Goal: Obtain resource: Obtain resource

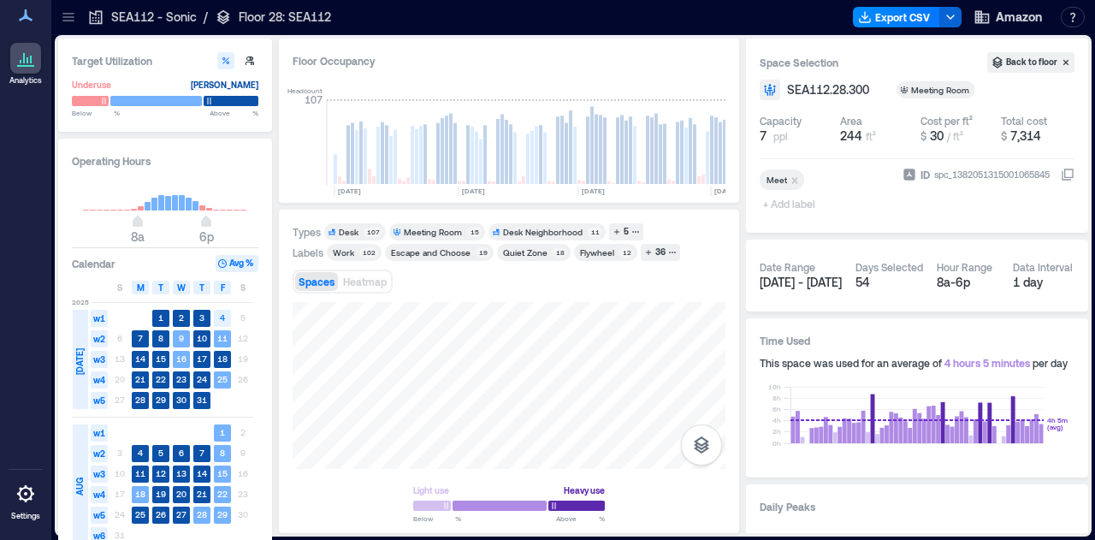
scroll to position [0, 703]
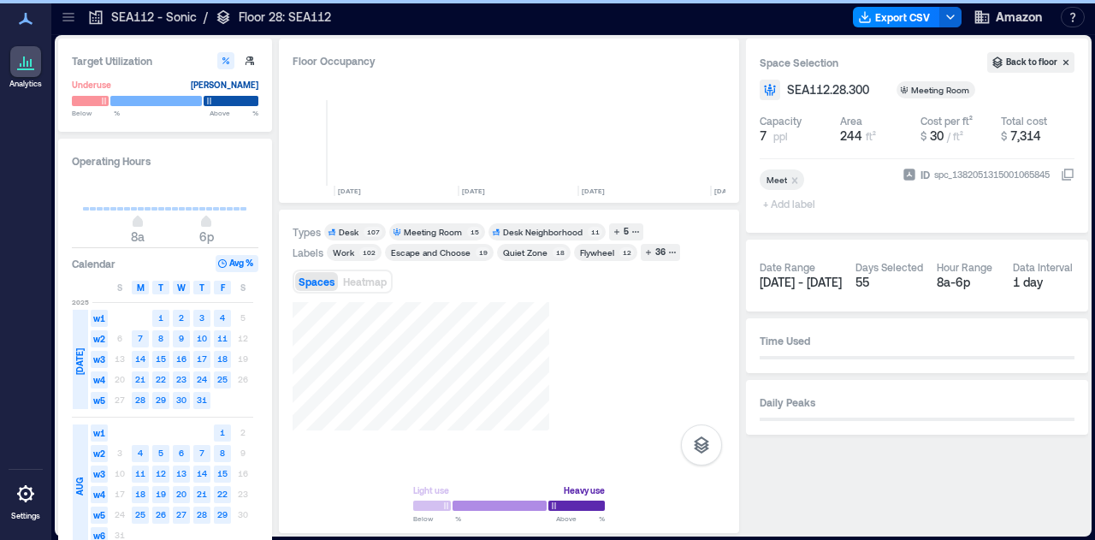
scroll to position [0, 707]
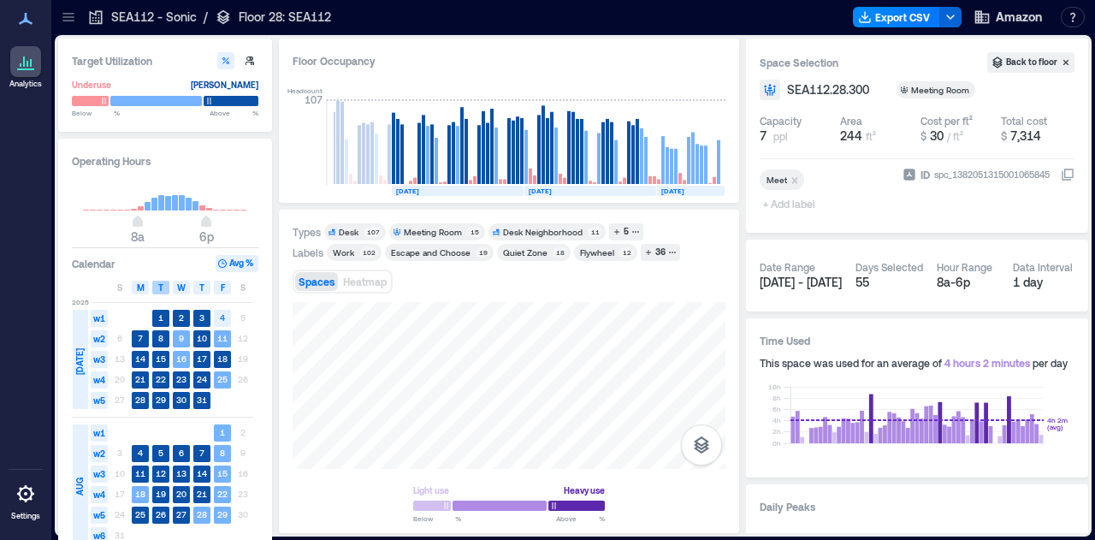
click at [159, 285] on div "Target Utilization Underuse [PERSON_NAME] Below ** % Above ** % Operating Hours…" at bounding box center [573, 285] width 1030 height 494
click at [204, 365] on div "Target Utilization Underuse [PERSON_NAME] Below ** % Above ** % Operating Hours…" at bounding box center [573, 285] width 1030 height 494
drag, startPoint x: 420, startPoint y: 374, endPoint x: 442, endPoint y: 481, distance: 110.0
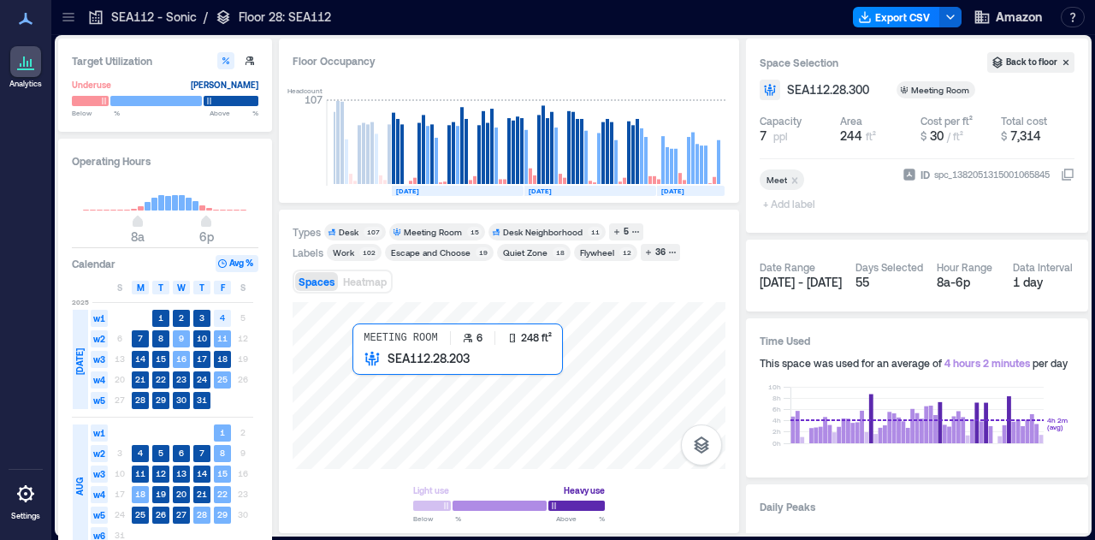
click at [400, 428] on div at bounding box center [508, 385] width 433 height 167
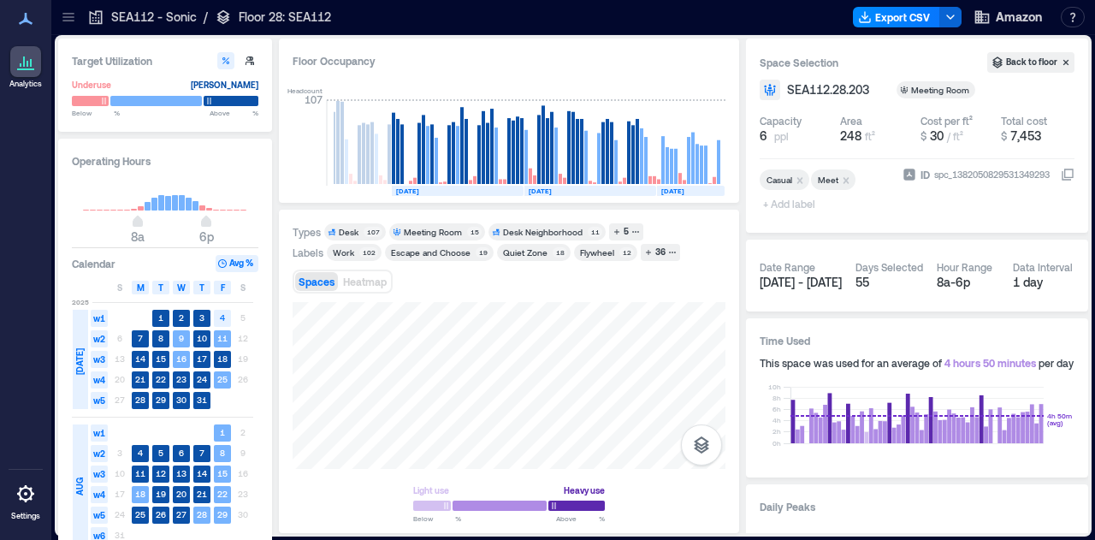
click at [655, 280] on div "Types Desk 107 Meeting Room 15 Desk Neighborhood 11 5 Labels Work 102 Escape an…" at bounding box center [508, 371] width 433 height 297
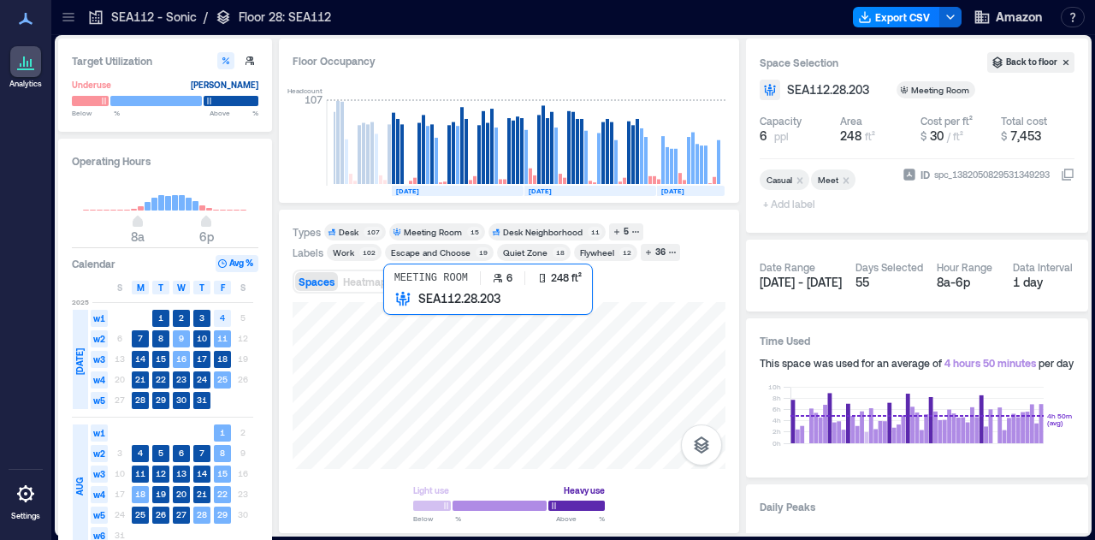
click at [477, 359] on div at bounding box center [508, 385] width 433 height 167
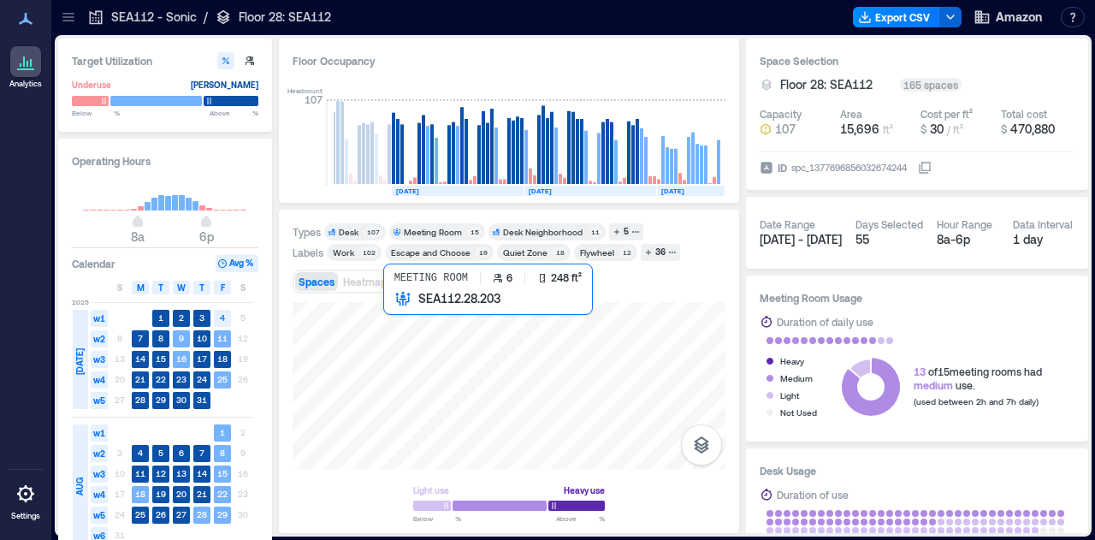
click at [436, 357] on div at bounding box center [508, 385] width 433 height 167
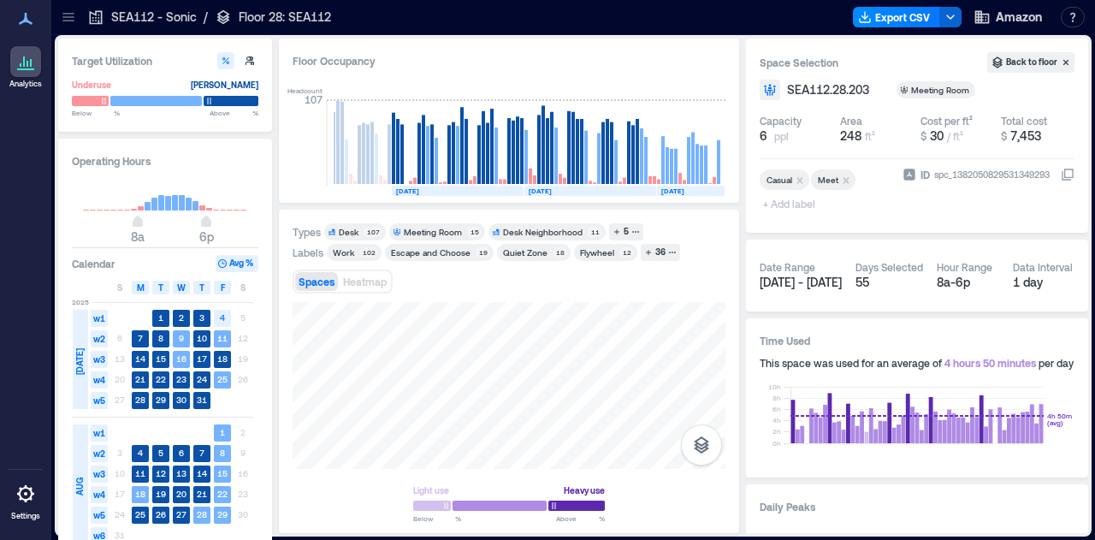
click at [72, 23] on icon at bounding box center [68, 17] width 17 height 17
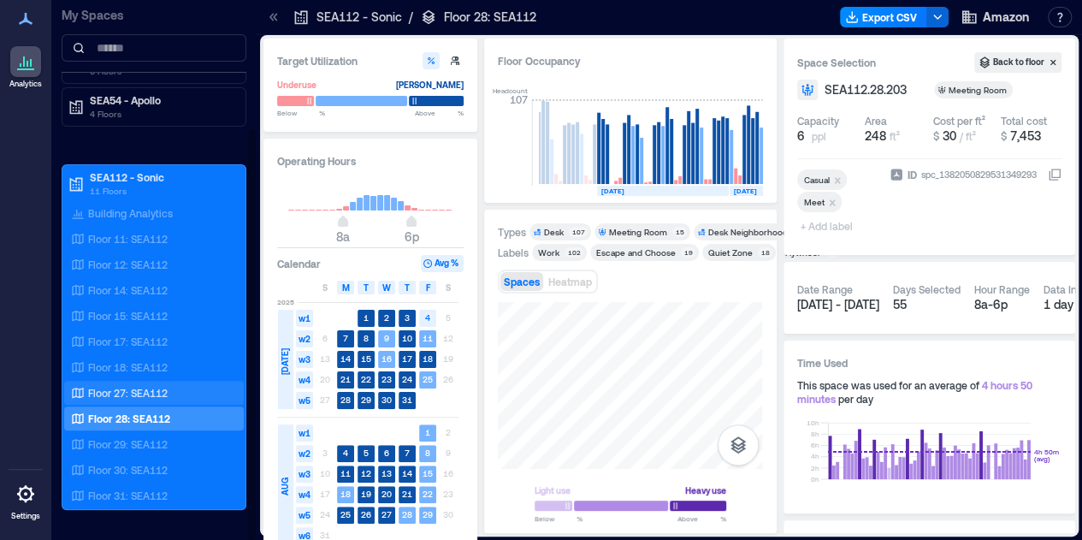
click at [144, 386] on p "Floor 27: SEA112" at bounding box center [128, 393] width 80 height 14
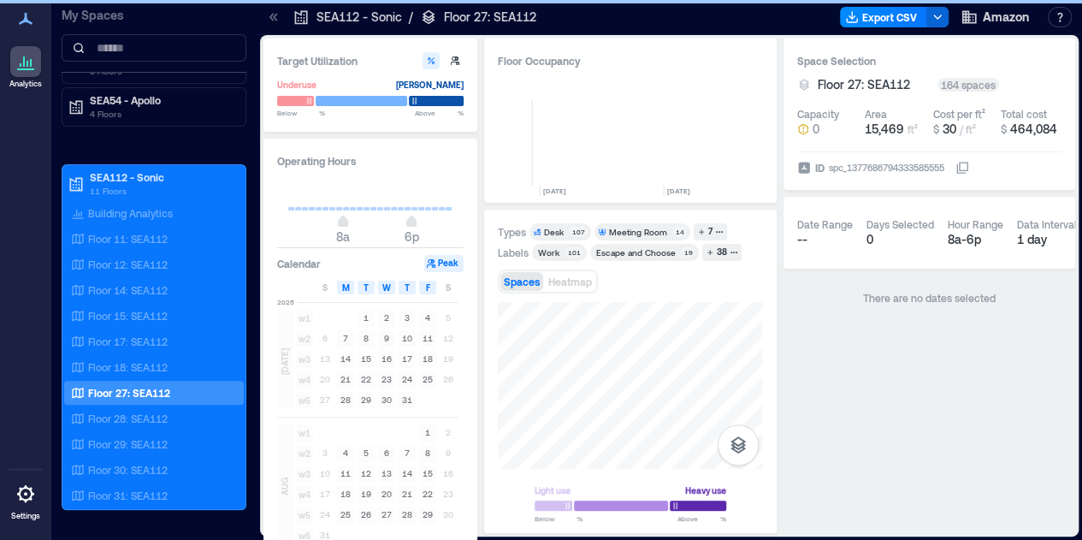
scroll to position [0, 876]
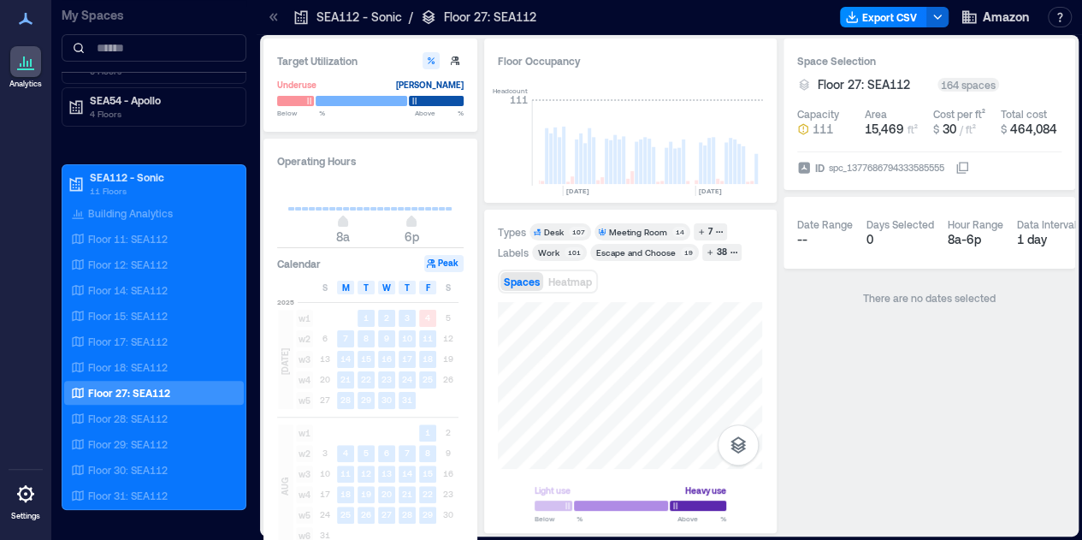
click at [681, 539] on html "Analytics Settings My Spaces AUS20 - Austin 1 Floor LHR16 - London 1 Floor SEA2…" at bounding box center [541, 270] width 1082 height 540
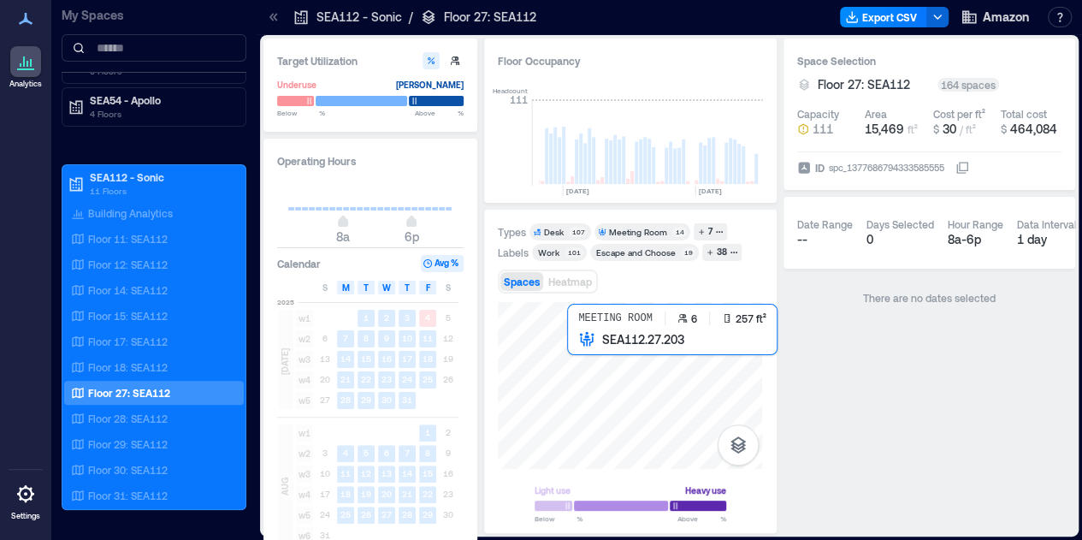
click at [613, 412] on div at bounding box center [630, 385] width 264 height 167
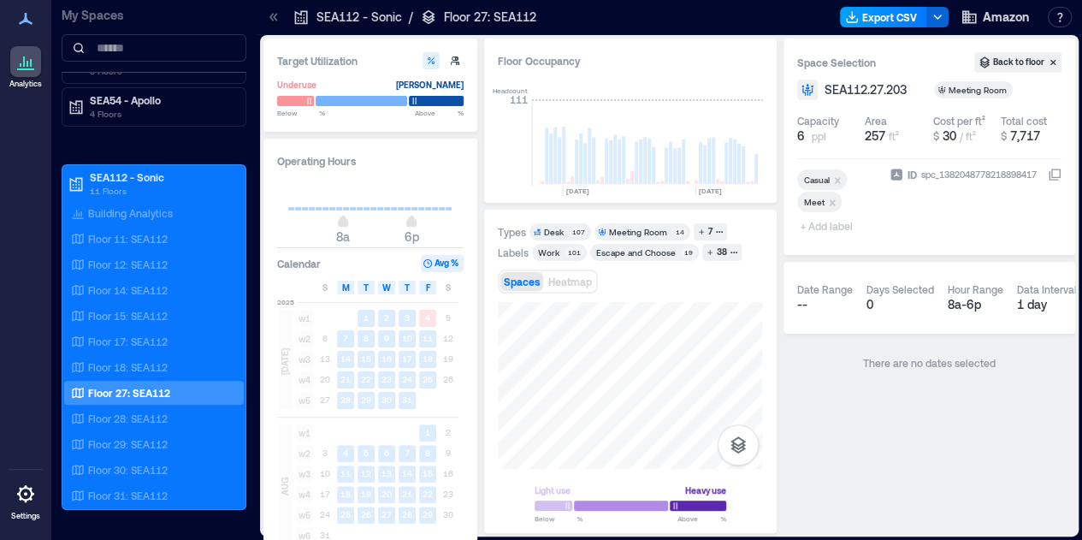
click at [895, 18] on button "Export CSV" at bounding box center [883, 17] width 87 height 21
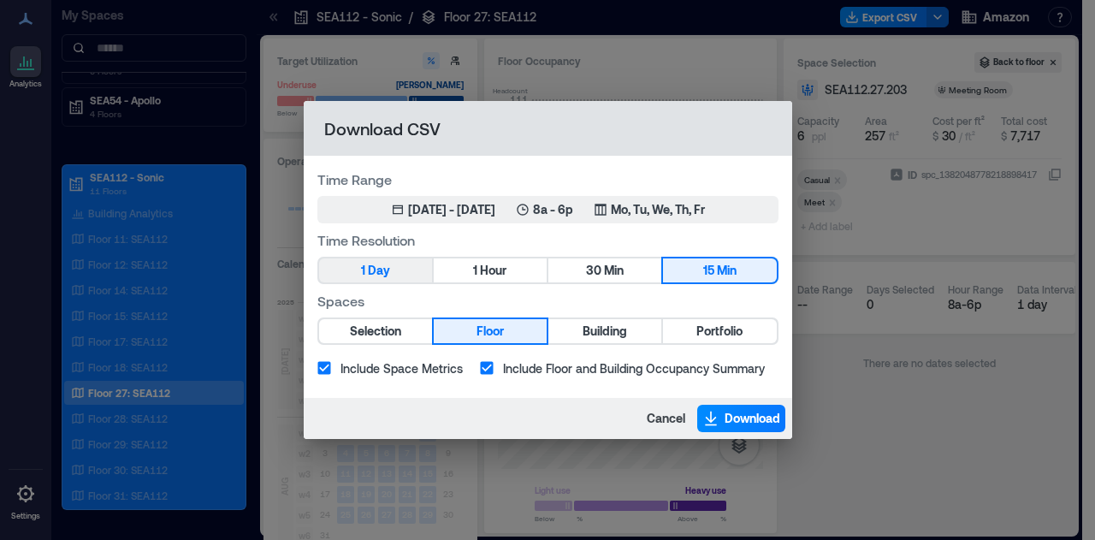
click at [405, 271] on button "1 Day" at bounding box center [375, 270] width 113 height 24
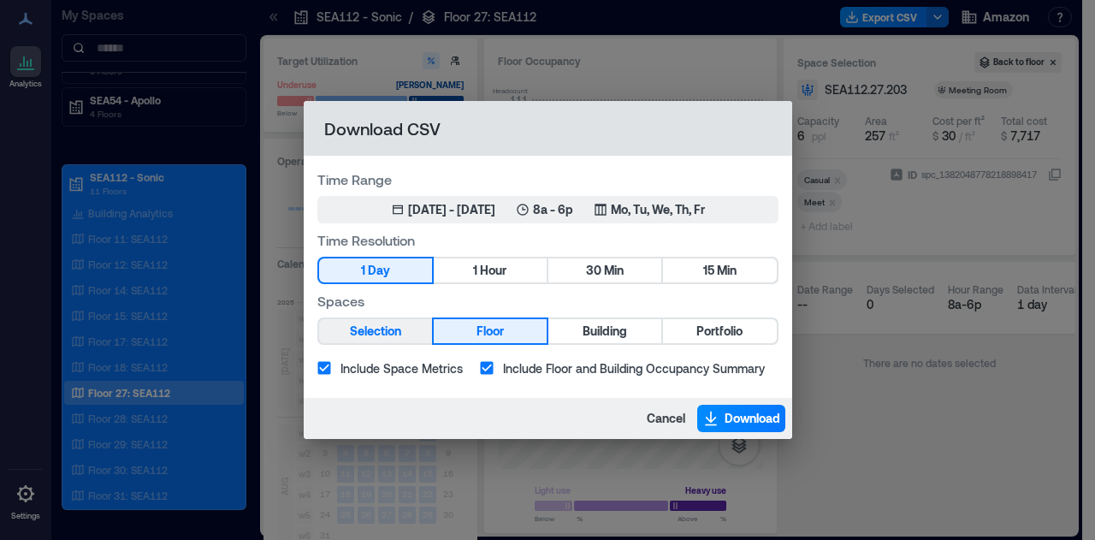
click at [383, 331] on span "Selection" at bounding box center [375, 331] width 51 height 21
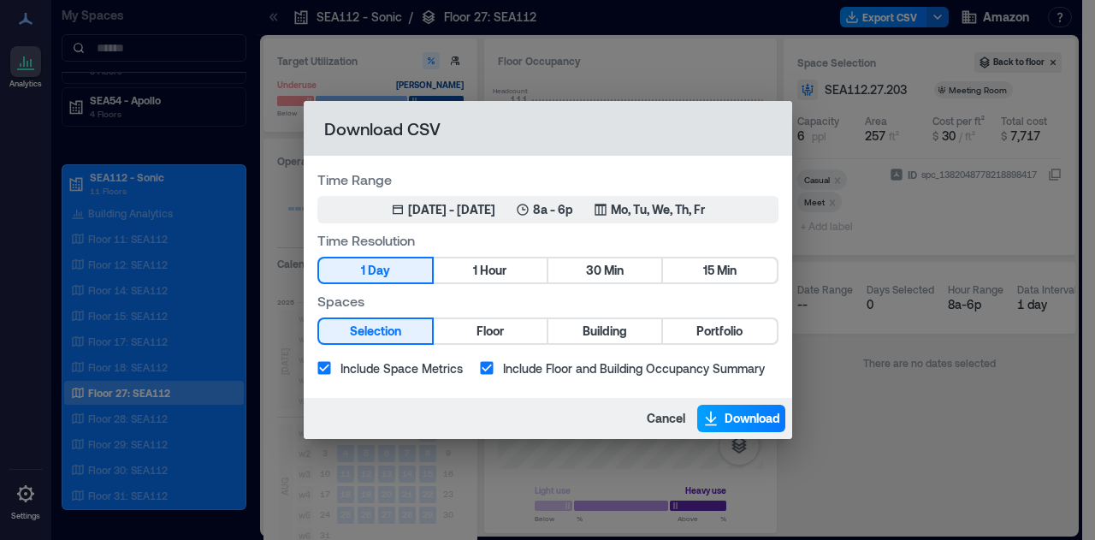
click at [727, 415] on span "Download" at bounding box center [752, 418] width 56 height 17
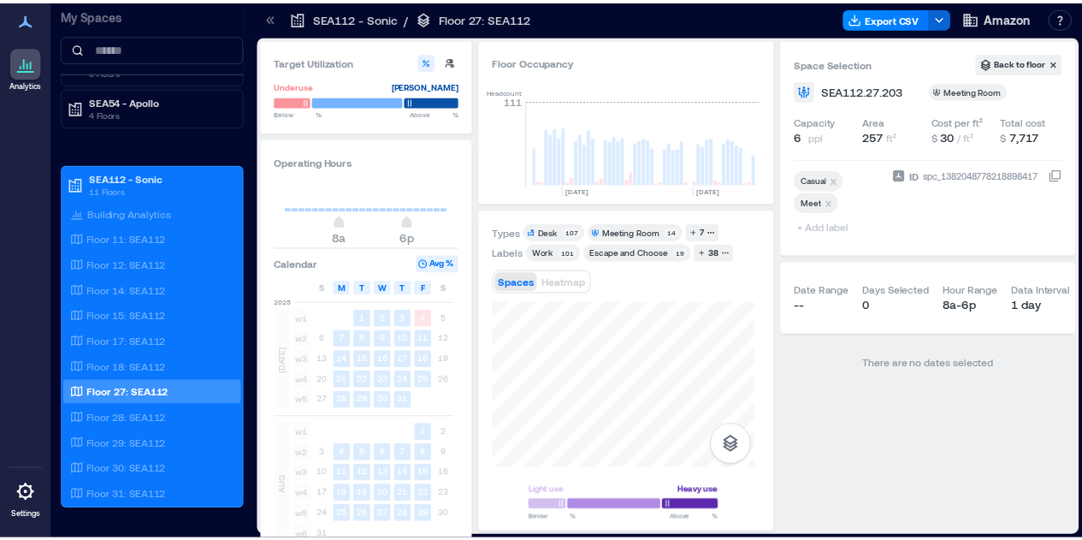
scroll to position [0, 869]
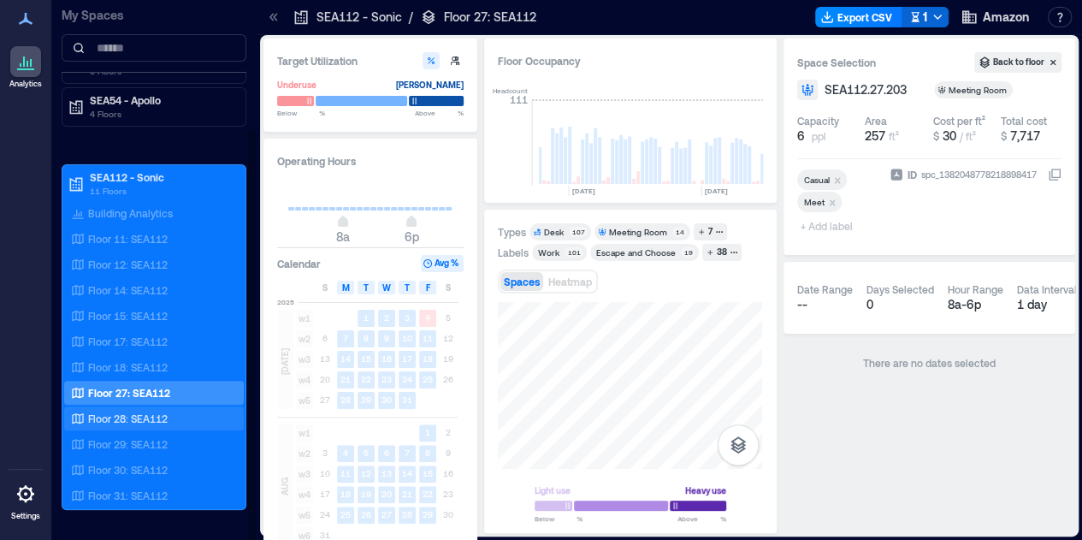
click at [200, 412] on div "Floor 28: SEA112" at bounding box center [151, 418] width 166 height 17
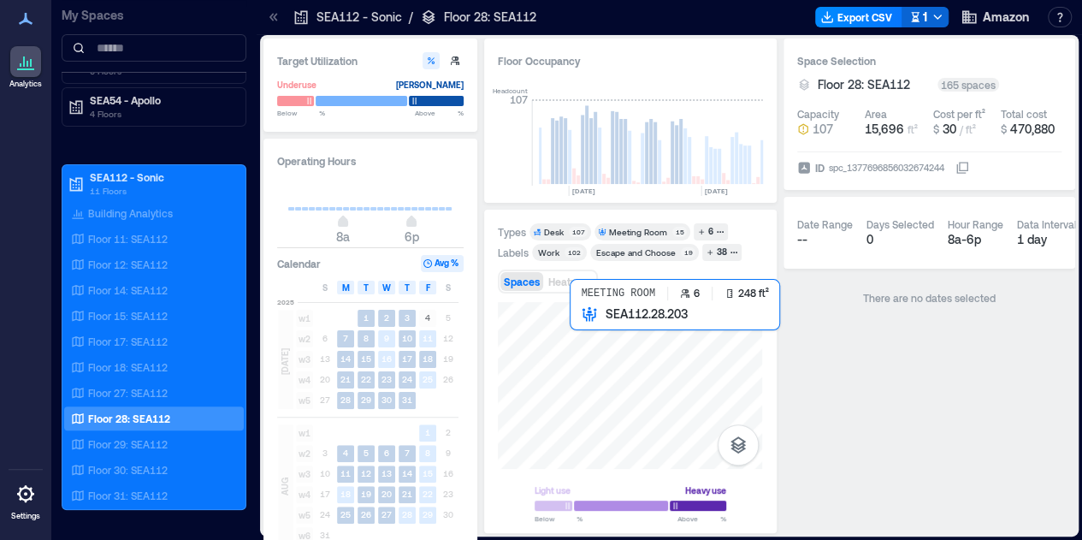
click at [635, 375] on div at bounding box center [630, 385] width 264 height 167
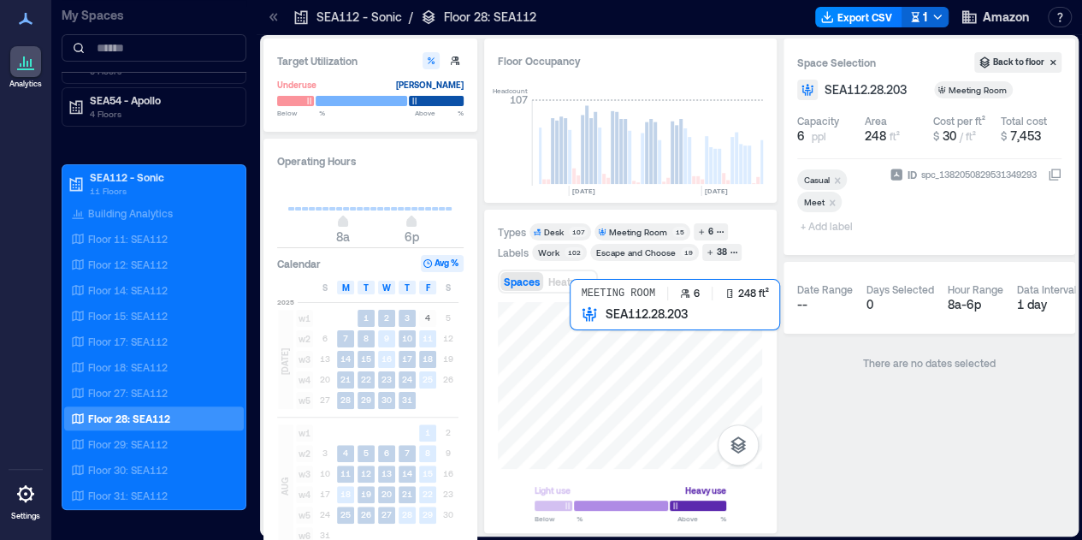
click at [636, 374] on div at bounding box center [630, 385] width 264 height 167
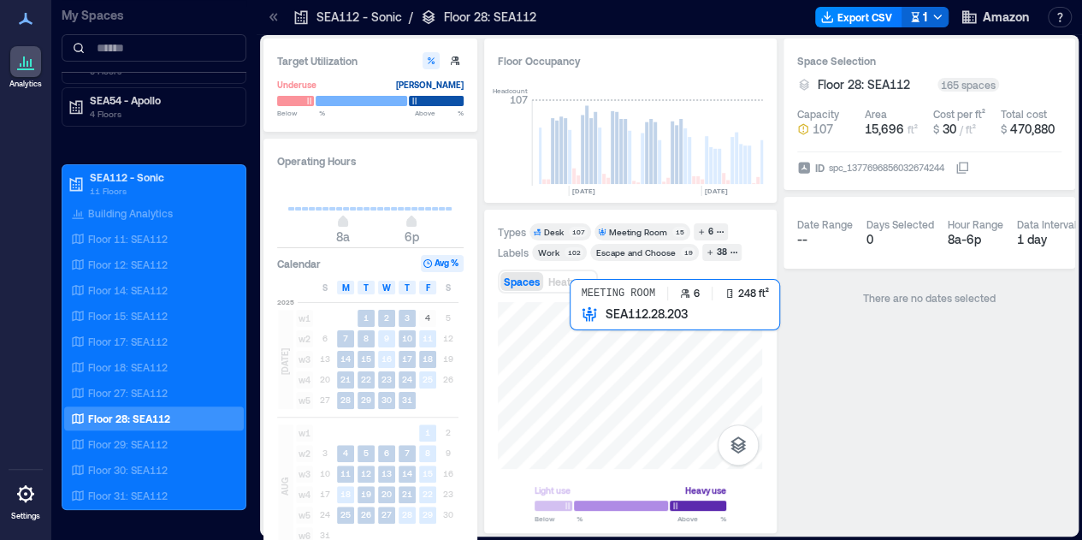
click at [648, 379] on div at bounding box center [630, 385] width 264 height 167
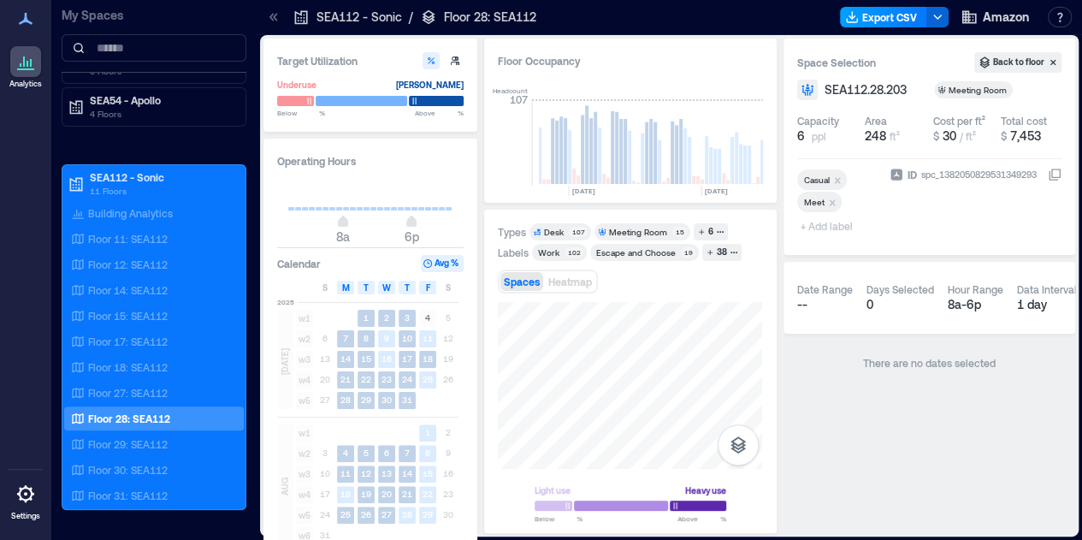
click at [857, 19] on icon "button" at bounding box center [852, 20] width 10 height 3
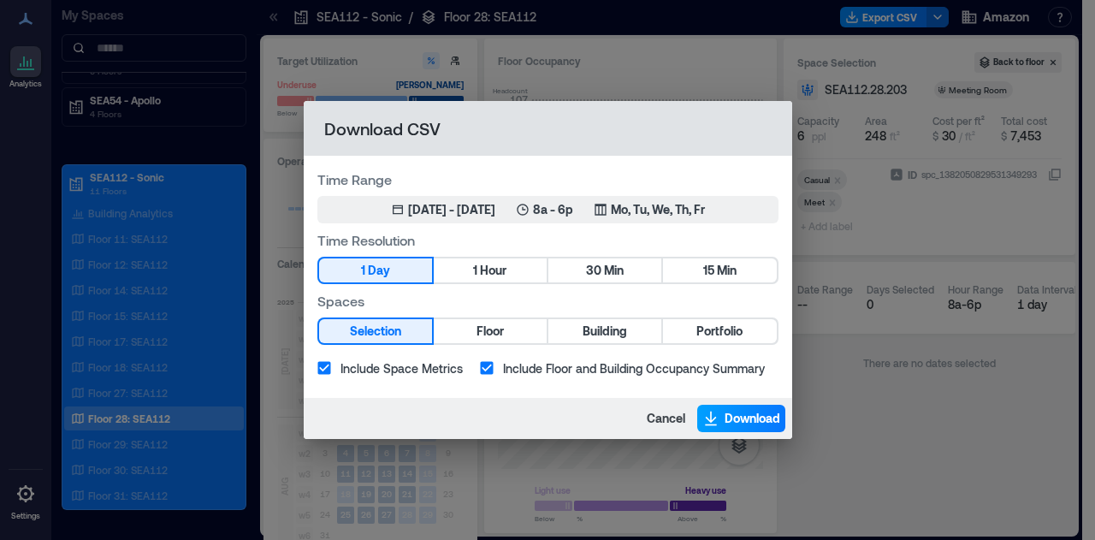
click at [758, 418] on span "Download" at bounding box center [752, 418] width 56 height 17
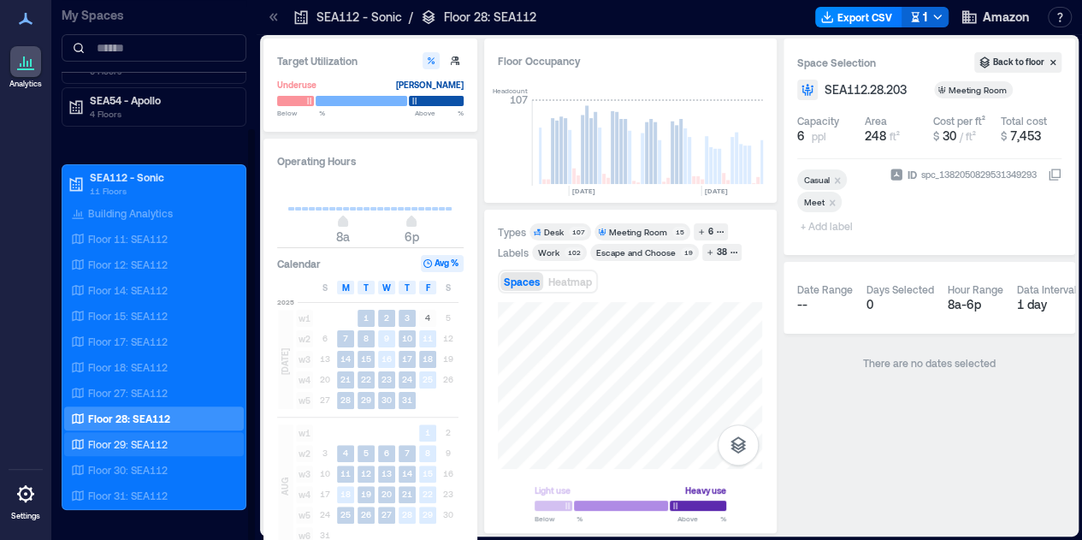
click at [132, 441] on p "Floor 29: SEA112" at bounding box center [128, 444] width 80 height 14
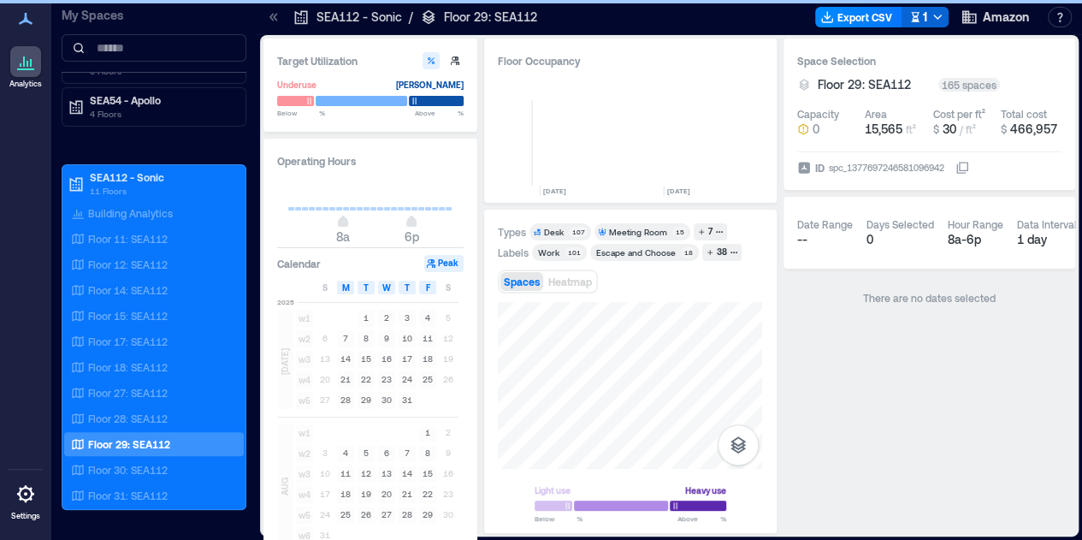
scroll to position [0, 876]
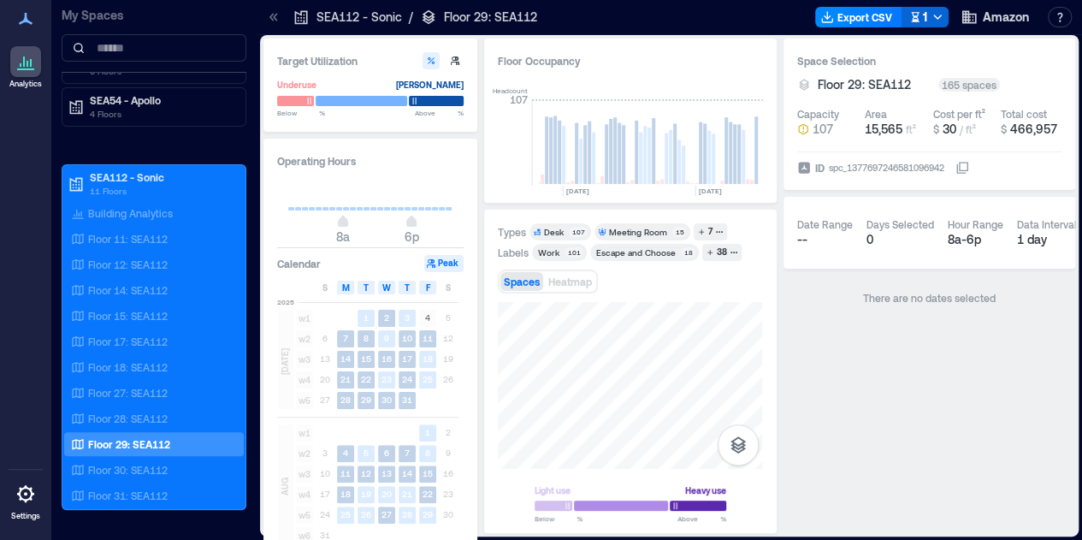
click at [544, 529] on div "Types Desk 107 Meeting Room 15 7 Labels Work 101 Escape and Choose 18 38 Spaces…" at bounding box center [630, 371] width 292 height 323
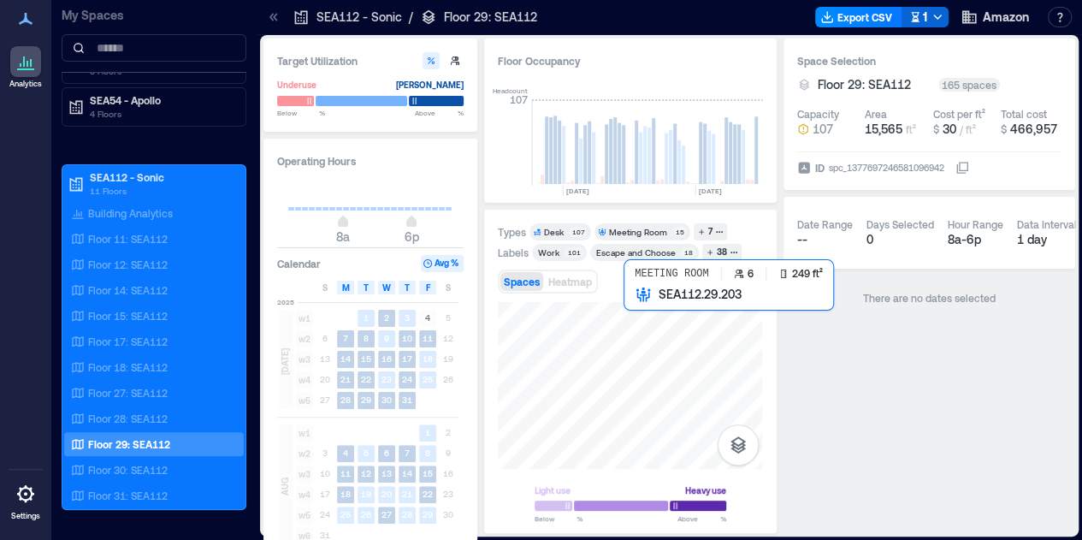
click at [660, 370] on div at bounding box center [630, 385] width 264 height 167
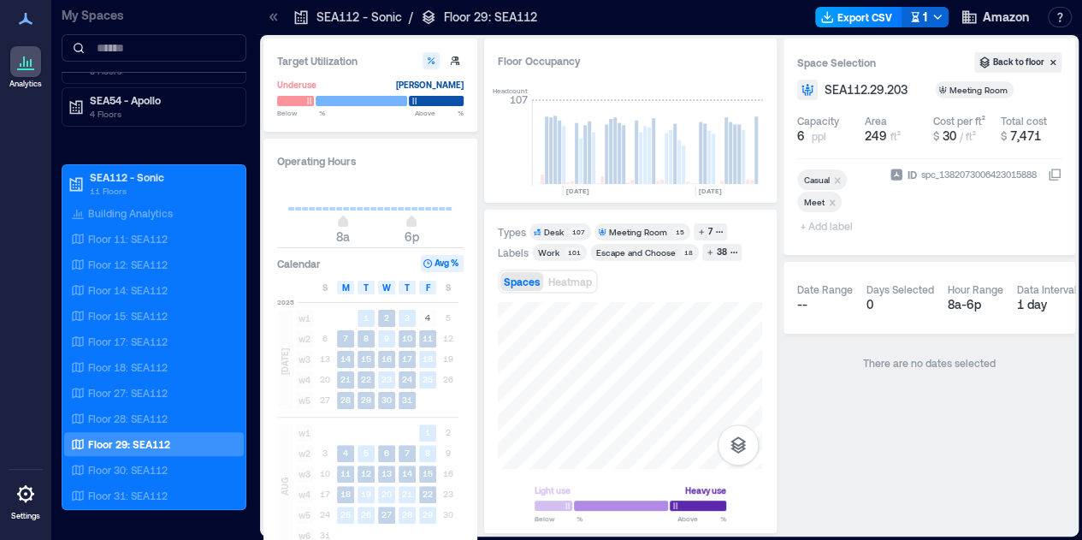
click at [859, 13] on button "Export CSV" at bounding box center [858, 17] width 87 height 21
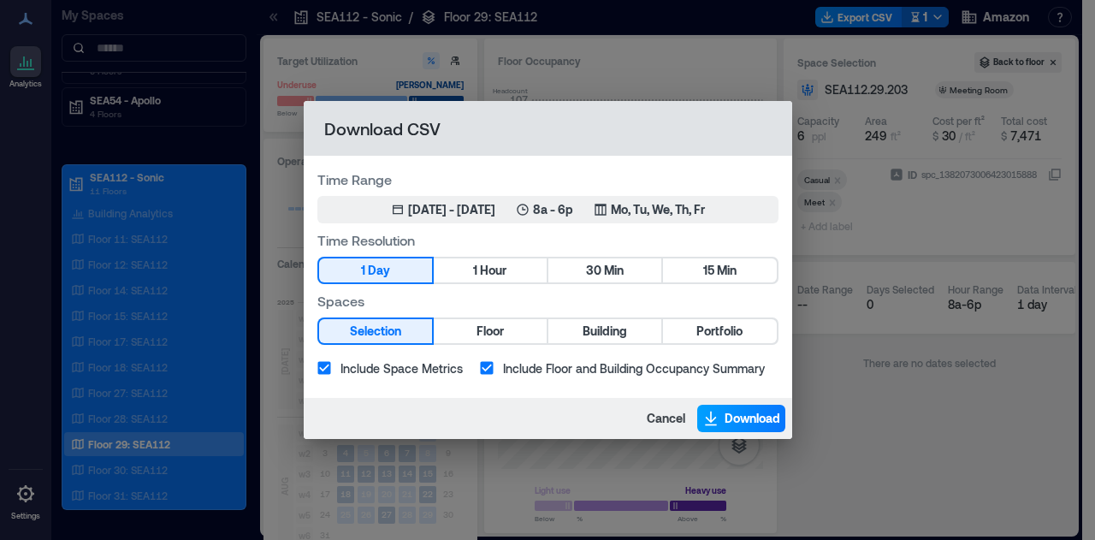
click at [730, 418] on span "Download" at bounding box center [752, 418] width 56 height 17
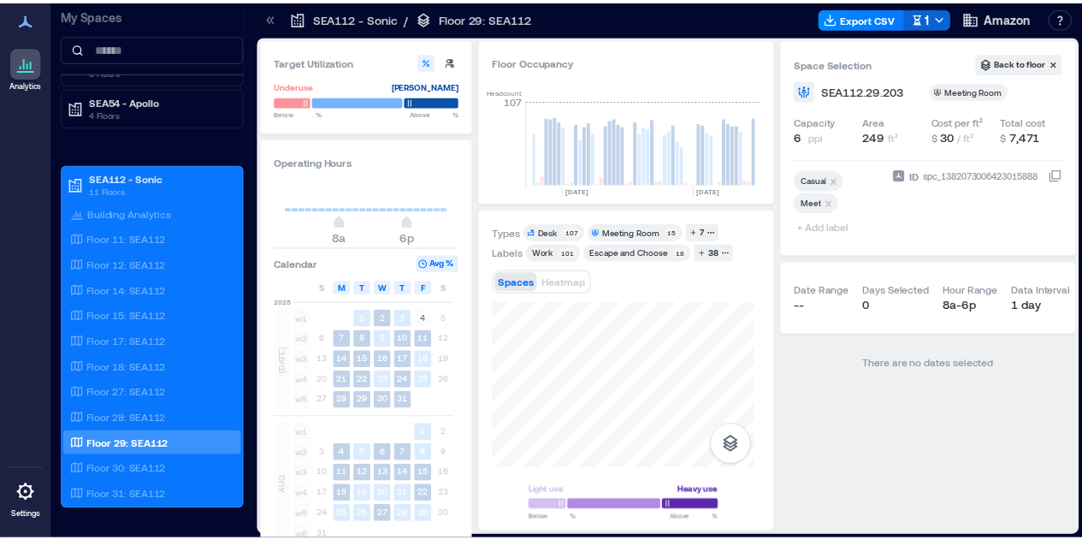
scroll to position [0, 869]
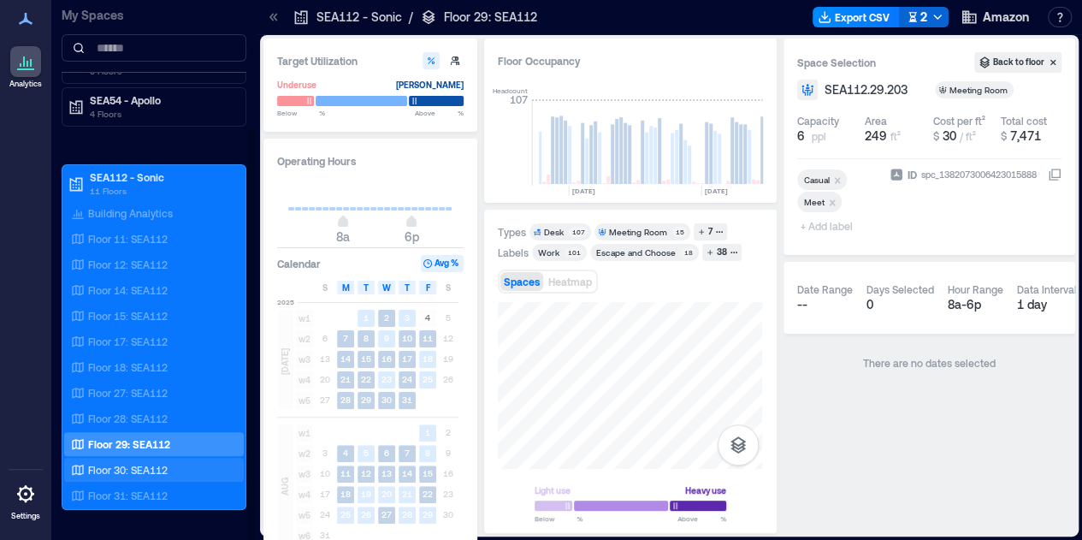
click at [142, 463] on p "Floor 30: SEA112" at bounding box center [128, 470] width 80 height 14
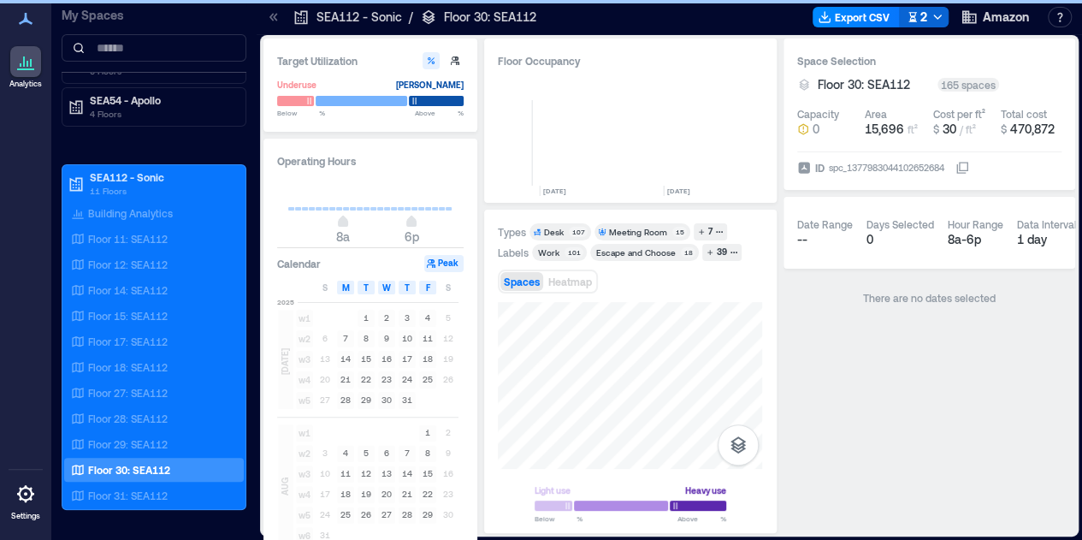
scroll to position [0, 876]
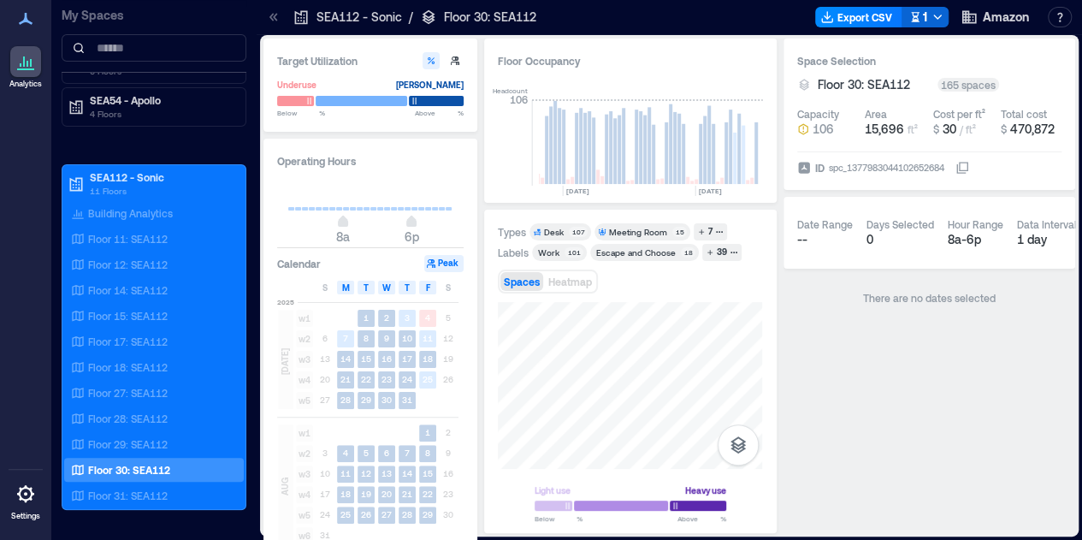
click at [719, 492] on div "Light use Heavy use Below ** % Above ** %" at bounding box center [630, 411] width 264 height 218
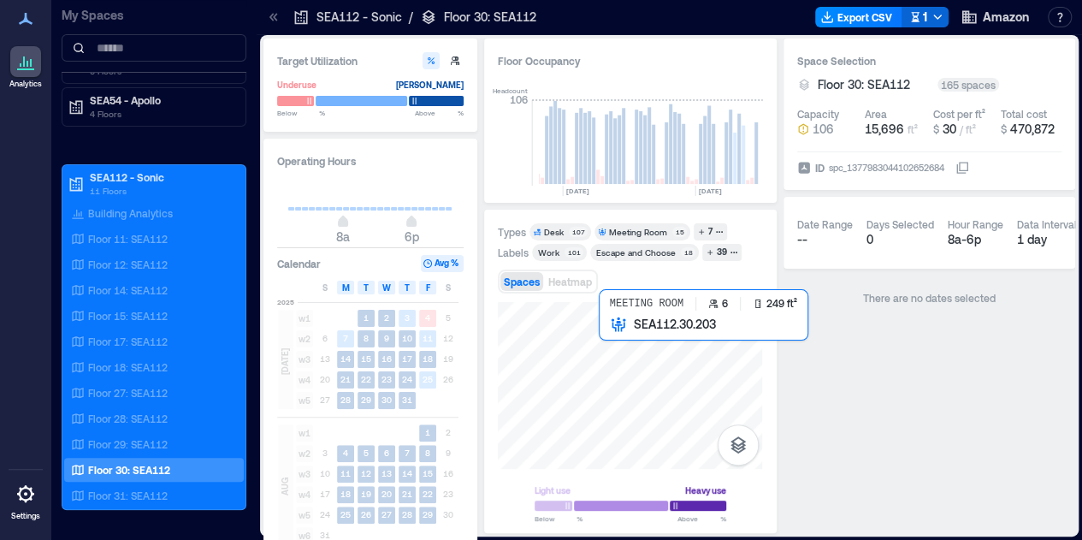
click at [658, 357] on div at bounding box center [630, 385] width 264 height 167
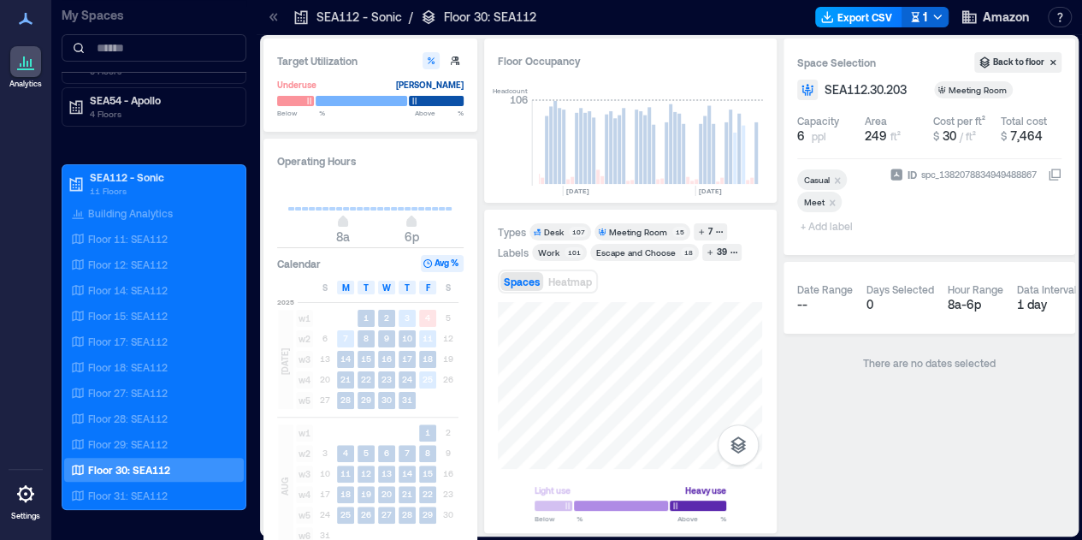
click at [863, 22] on button "Export CSV" at bounding box center [858, 17] width 87 height 21
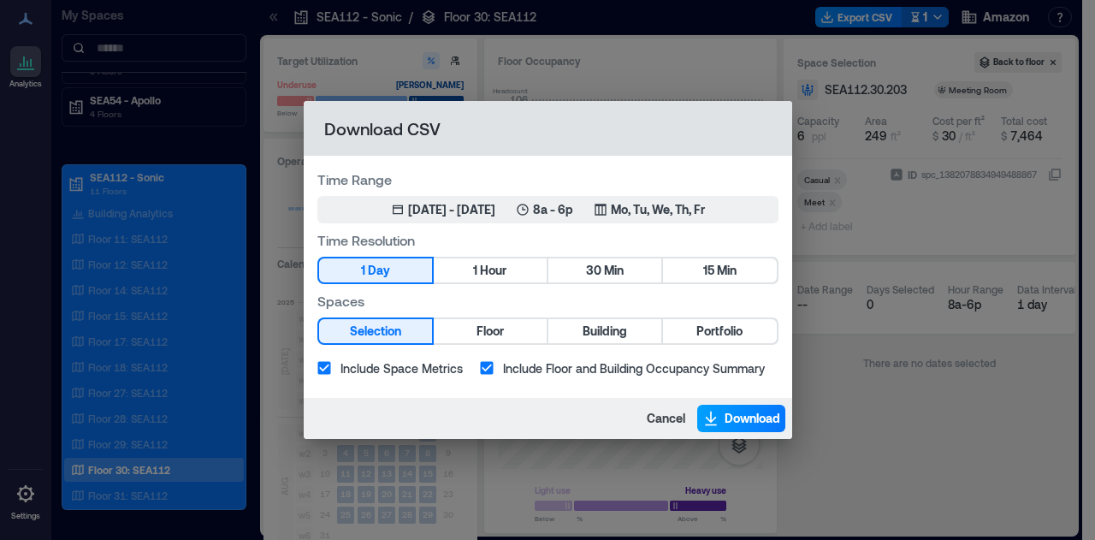
click at [754, 411] on span "Download" at bounding box center [752, 418] width 56 height 17
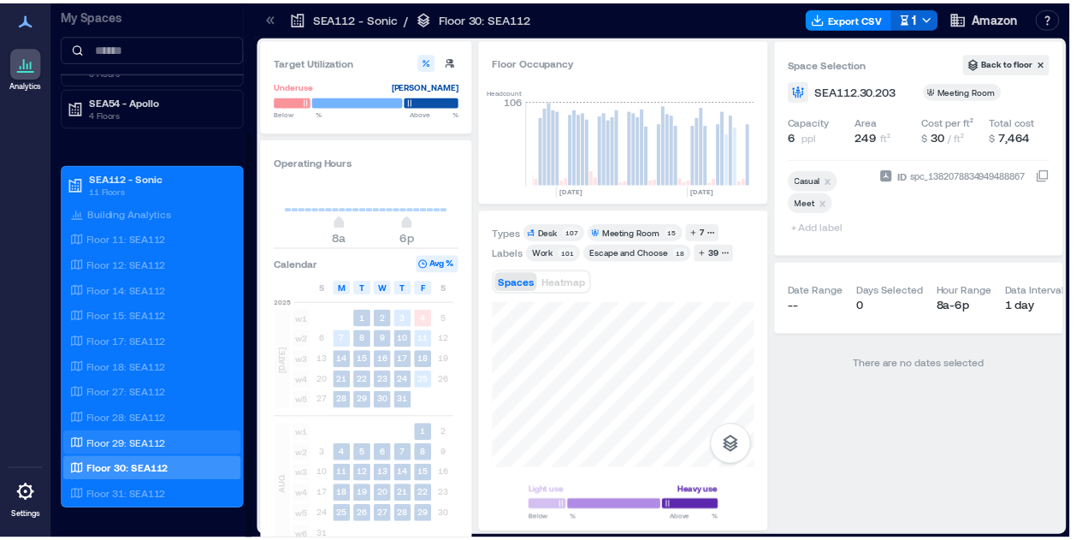
scroll to position [0, 869]
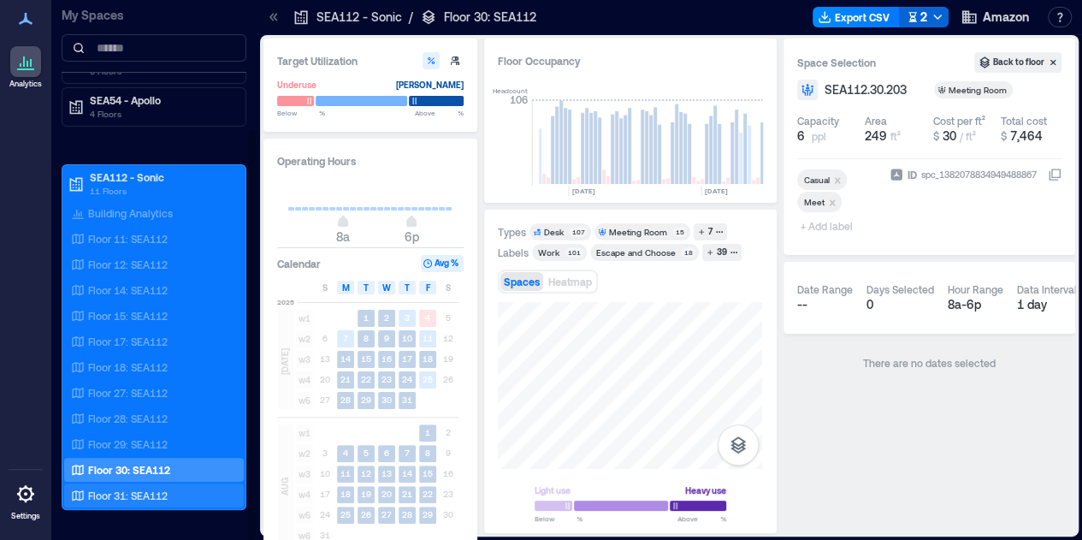
click at [127, 488] on p "Floor 31: SEA112" at bounding box center [128, 495] width 80 height 14
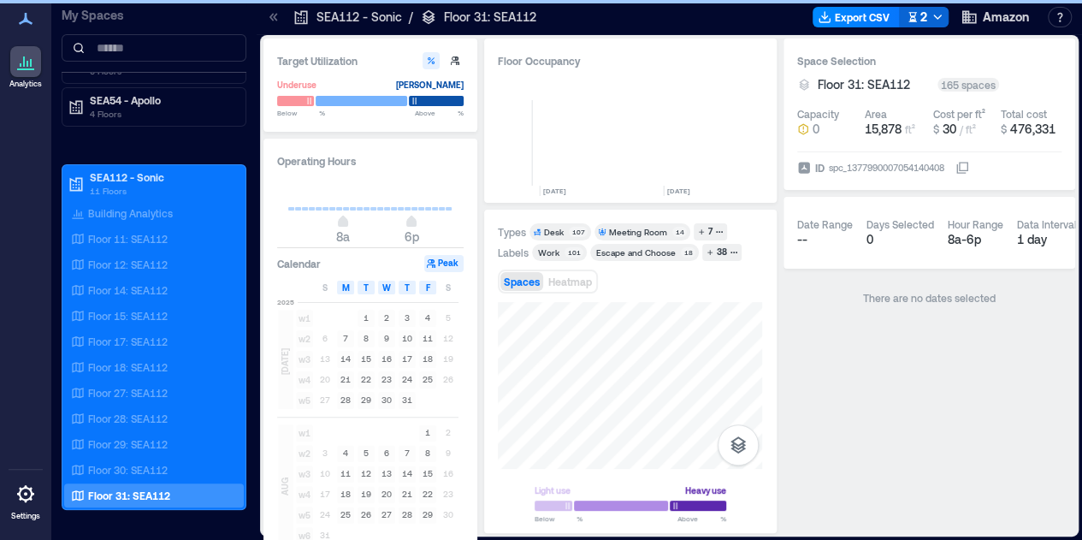
scroll to position [0, 876]
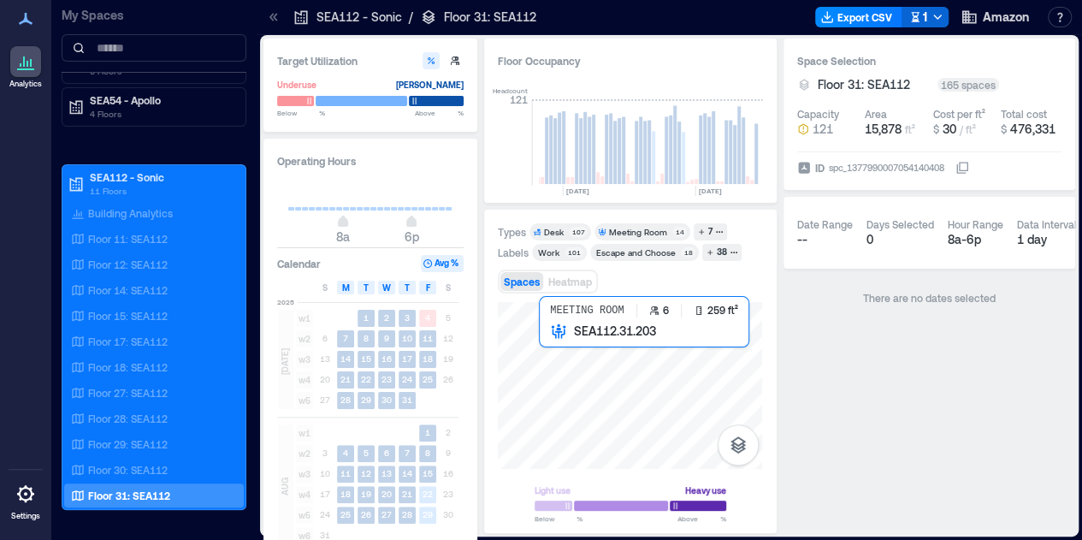
click at [575, 360] on div at bounding box center [630, 385] width 264 height 167
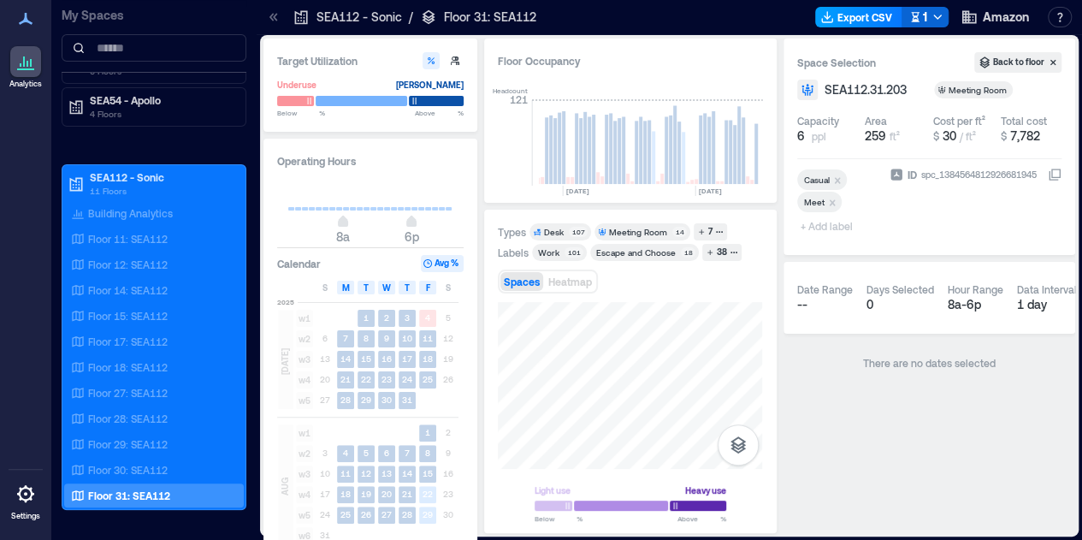
click at [865, 21] on button "Export CSV" at bounding box center [858, 17] width 87 height 21
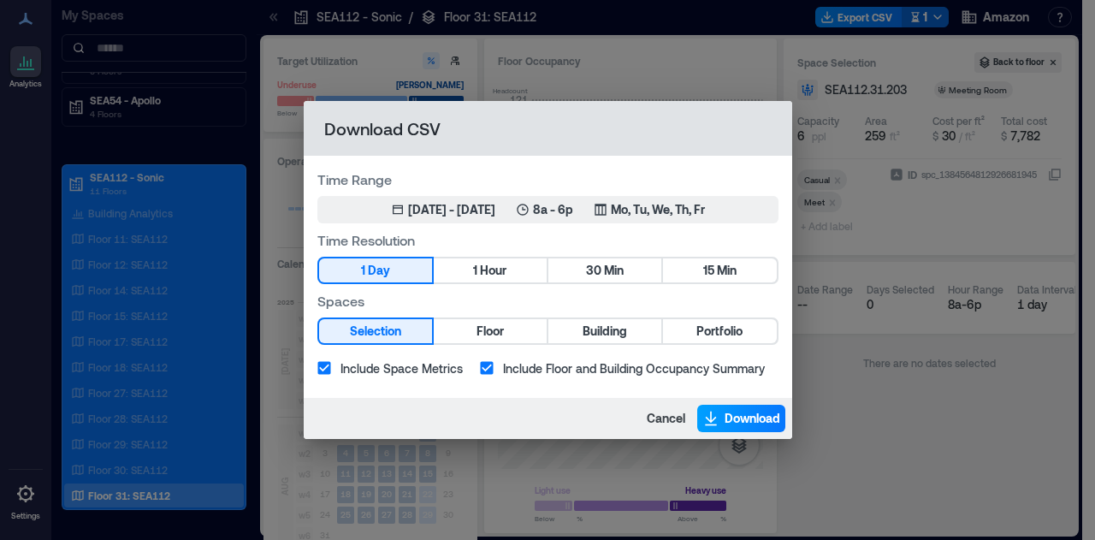
click at [753, 416] on span "Download" at bounding box center [752, 418] width 56 height 17
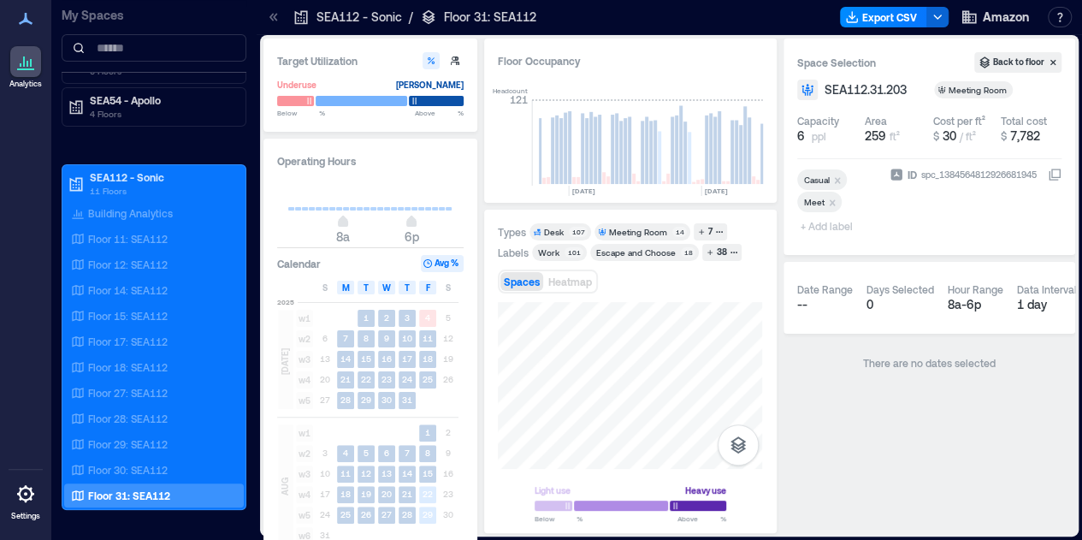
click at [594, 245] on div "Types Desk 107 Meeting Room 14 7 Labels Work 101 Escape and Choose 18 38 Spaces…" at bounding box center [630, 371] width 264 height 297
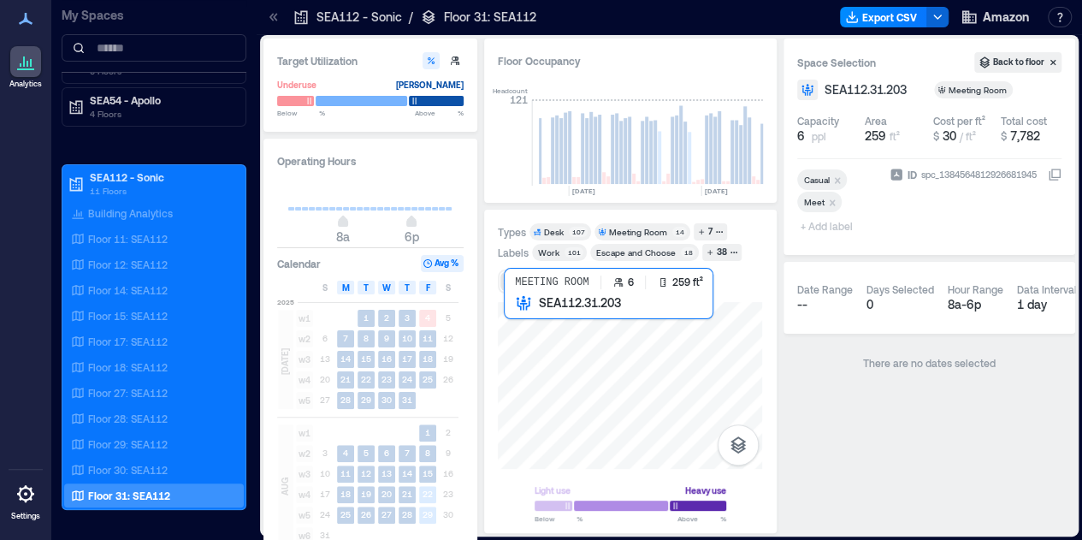
click at [533, 324] on div at bounding box center [630, 385] width 264 height 167
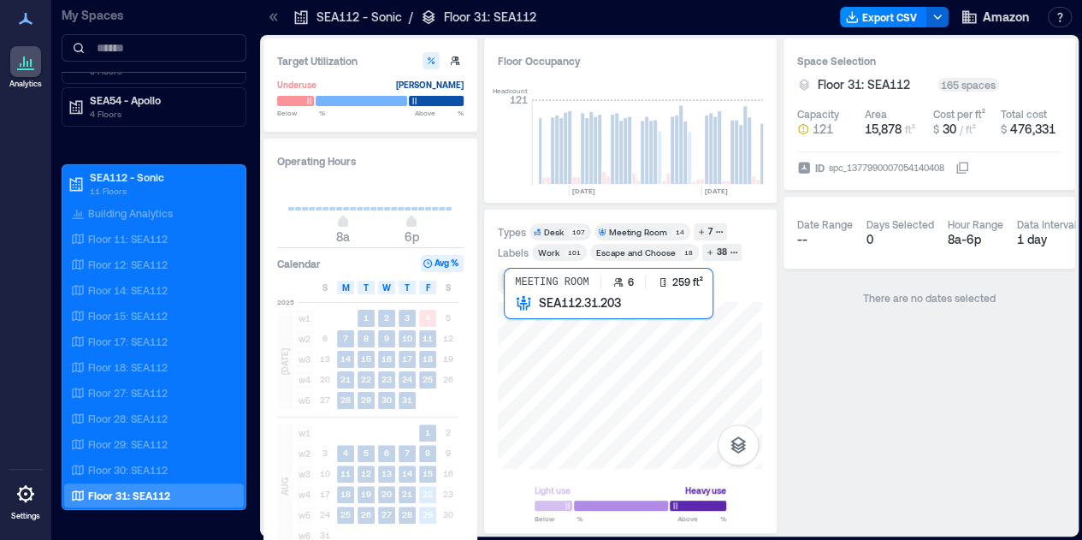
click at [529, 317] on div at bounding box center [630, 385] width 264 height 167
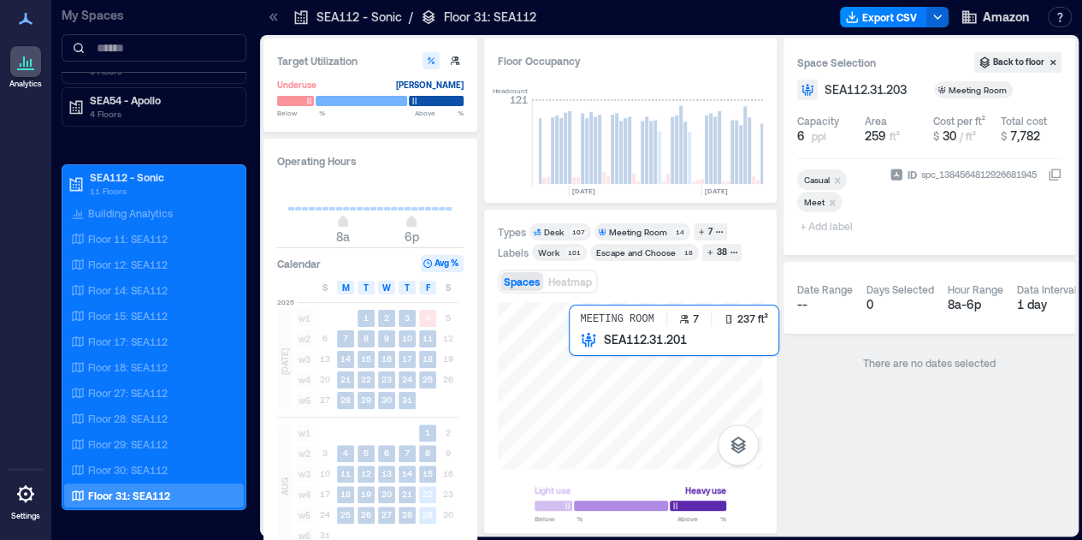
click at [592, 369] on div at bounding box center [630, 385] width 264 height 167
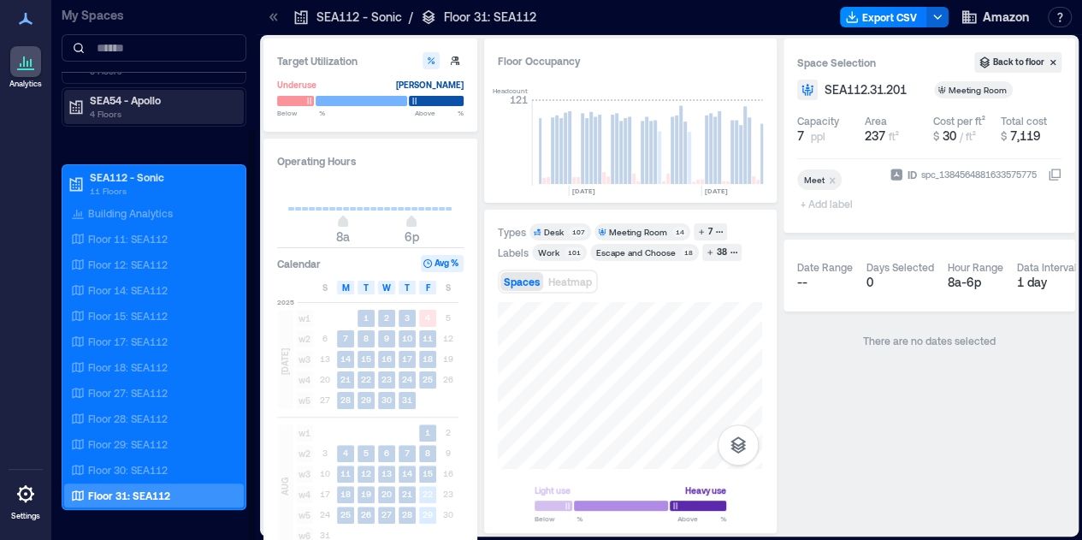
click at [142, 107] on p "4 Floors" at bounding box center [162, 114] width 144 height 14
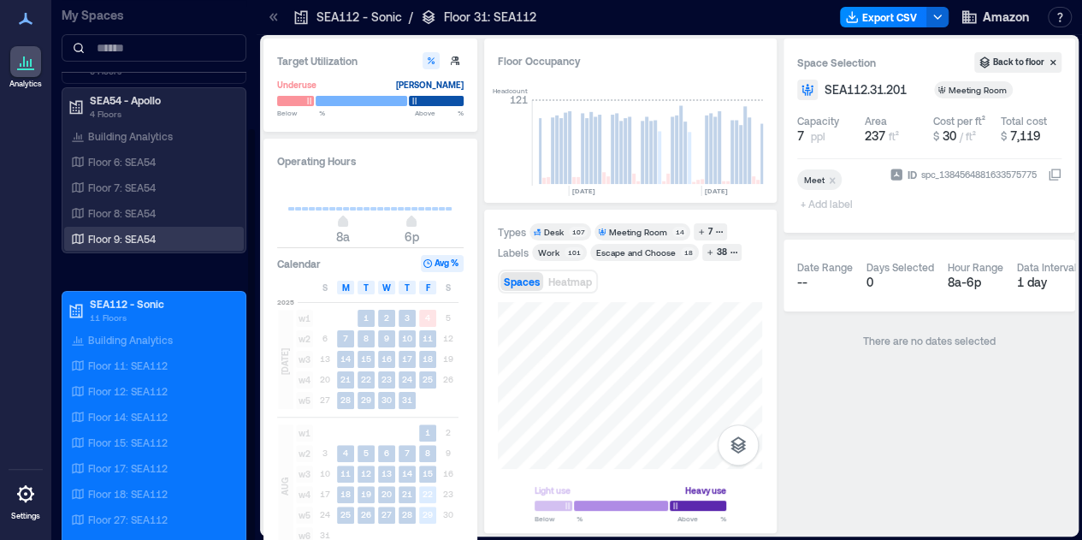
click at [144, 233] on p "Floor 9: SEA54" at bounding box center [122, 239] width 68 height 14
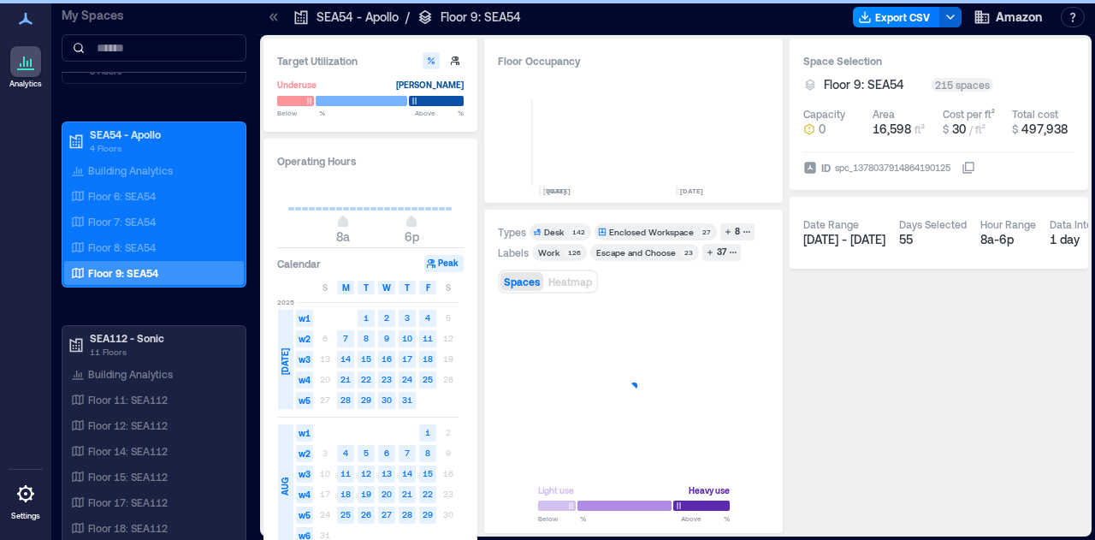
scroll to position [0, 830]
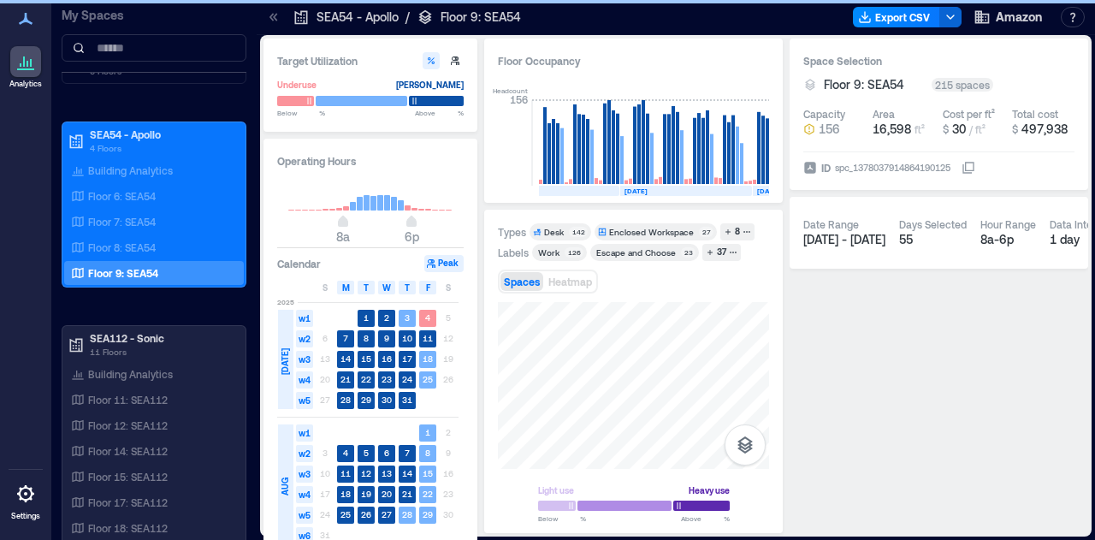
click at [618, 197] on div "Floor Occupancy Headcount 156 [DATE] [DATE] [DATE] [DATE] [DATE] [DATE] [DATE] …" at bounding box center [633, 285] width 298 height 494
drag, startPoint x: 677, startPoint y: 372, endPoint x: 190, endPoint y: 386, distance: 487.6
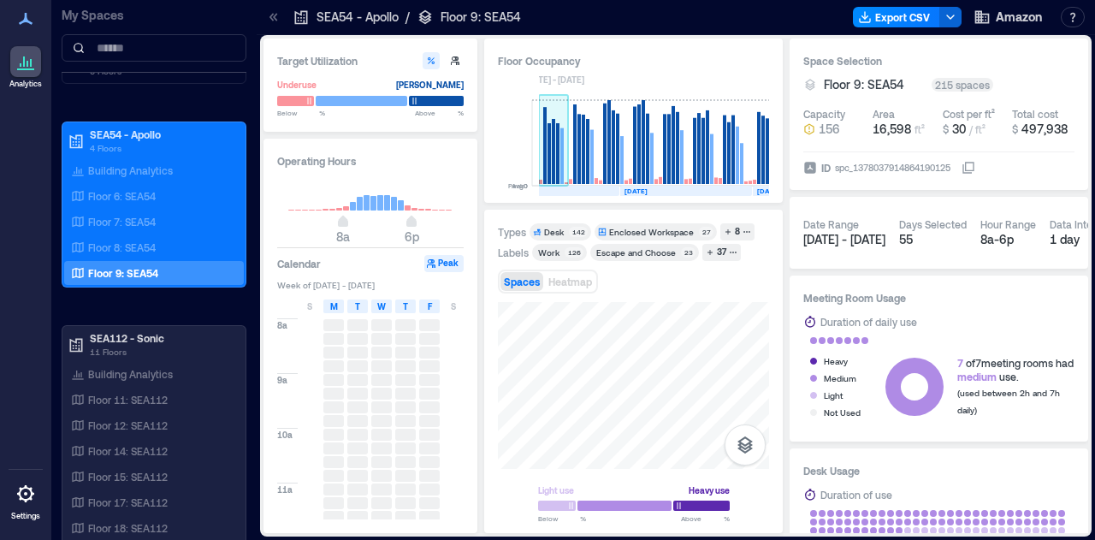
click at [545, 144] on div "Floor Occupancy Peak 0 Avg 0 [DATE] [DATE] [DATE] [DATE] [DATE] [DATE] [DATE] […" at bounding box center [633, 285] width 298 height 494
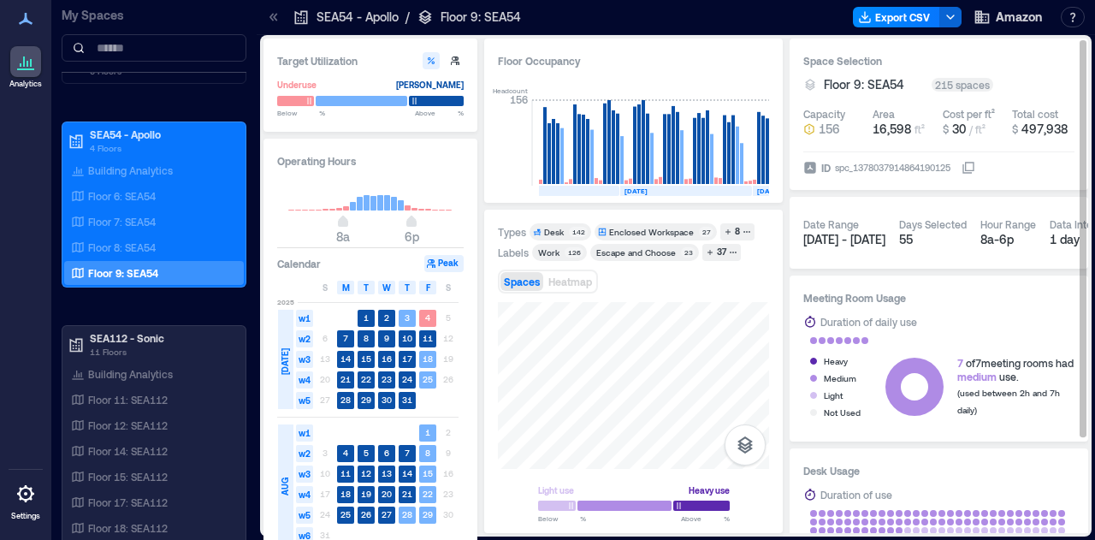
click at [890, 223] on div "Target Utilization Underuse [PERSON_NAME] Below ** % Above ** % Operating Hours…" at bounding box center [675, 285] width 824 height 494
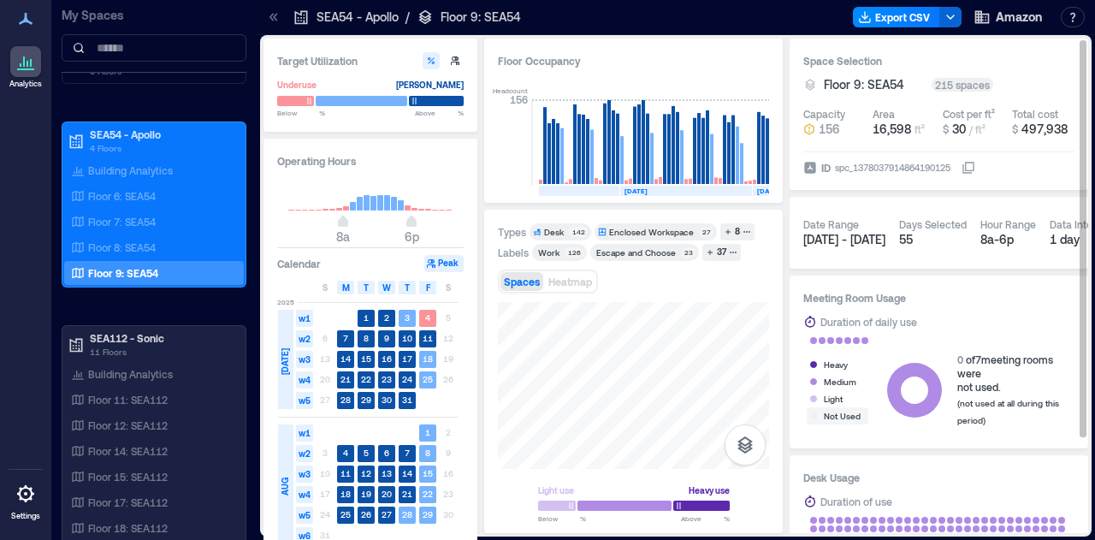
drag, startPoint x: 583, startPoint y: 354, endPoint x: 839, endPoint y: 422, distance: 264.7
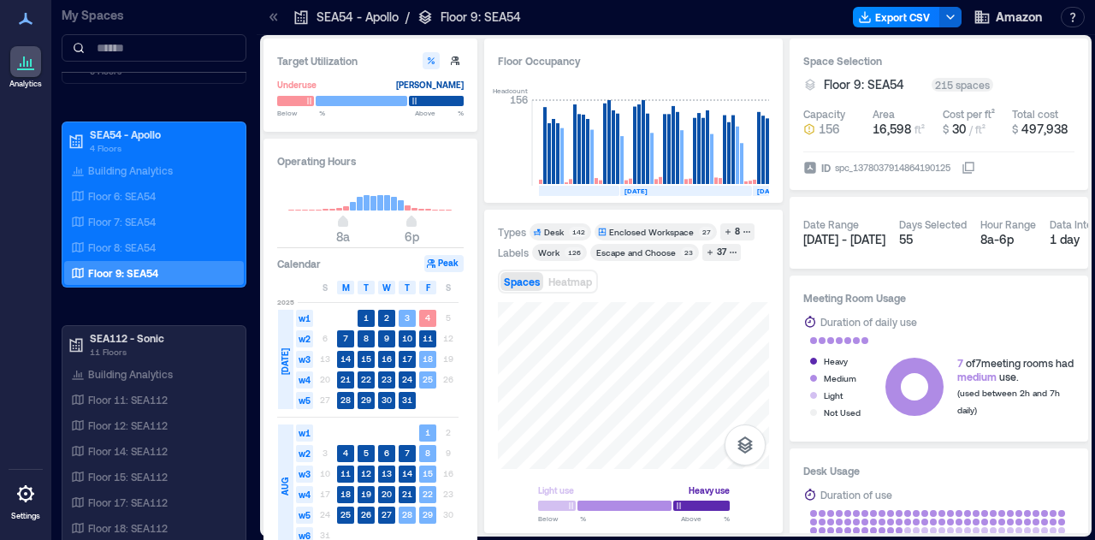
click at [455, 520] on div "Target Utilization Underuse [PERSON_NAME] Below ** % Above ** % Operating Hours…" at bounding box center [675, 285] width 824 height 494
click at [682, 518] on div "Light use Heavy use Below ** % Above ** %" at bounding box center [633, 411] width 271 height 218
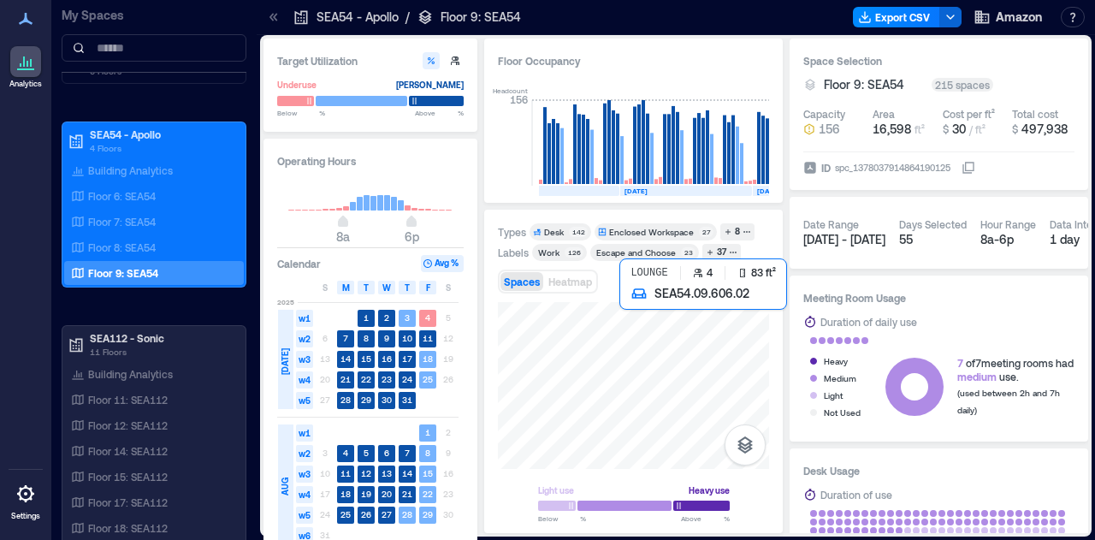
click at [684, 348] on div at bounding box center [633, 385] width 271 height 167
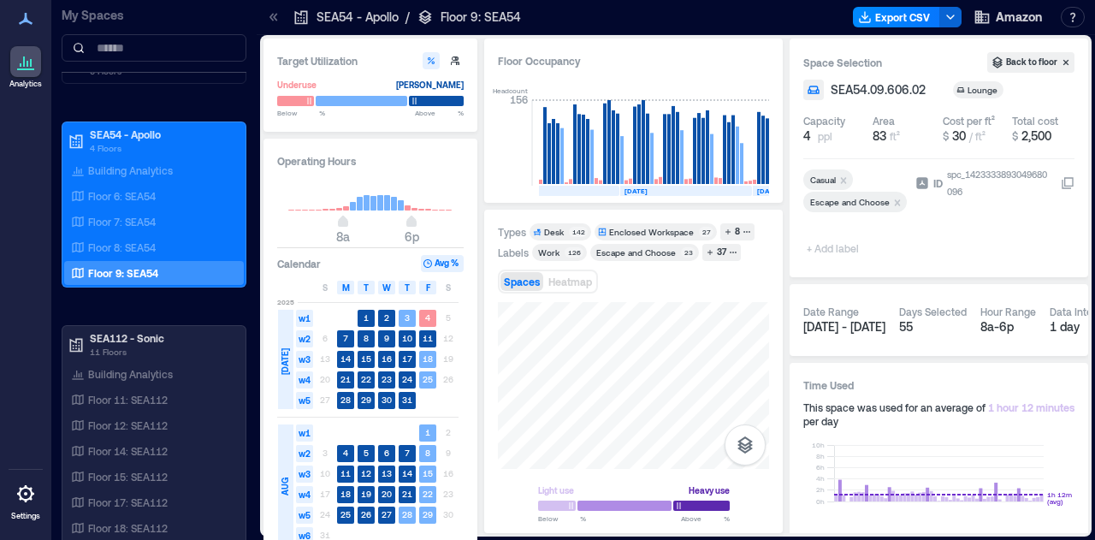
click at [738, 480] on div "Light use Heavy use Below ** % Above ** %" at bounding box center [633, 411] width 271 height 218
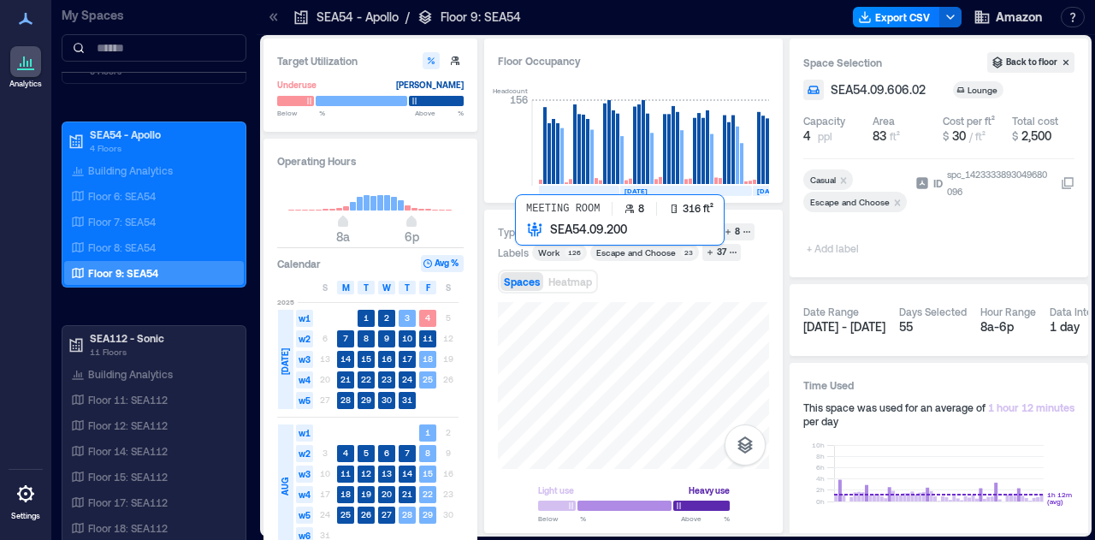
click at [628, 398] on div at bounding box center [633, 385] width 271 height 167
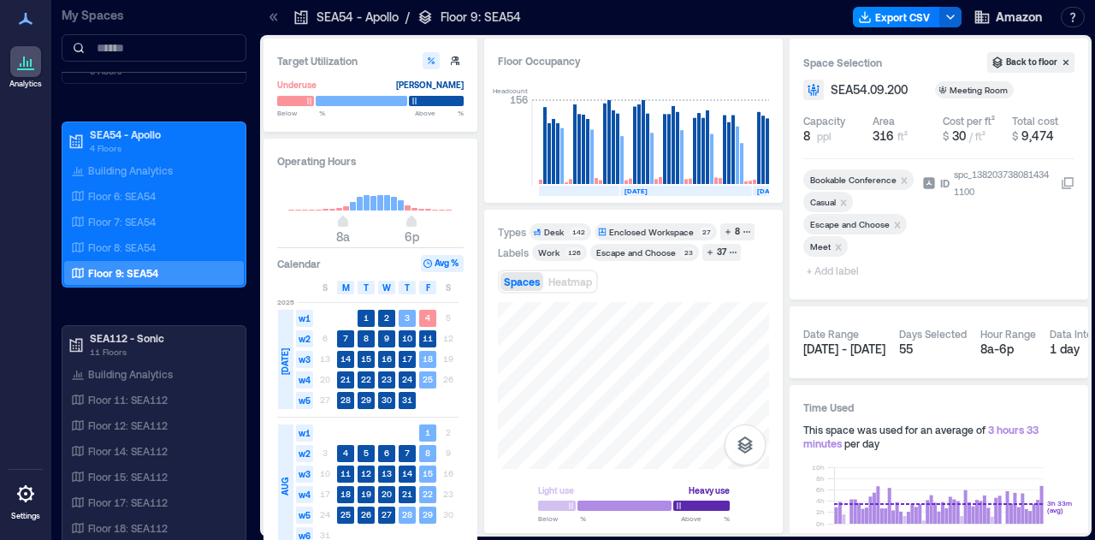
click at [785, 423] on div "Target Utilization Underuse [PERSON_NAME] Below ** % Above ** % Operating Hours…" at bounding box center [675, 285] width 824 height 494
click at [732, 225] on div "8" at bounding box center [737, 231] width 10 height 15
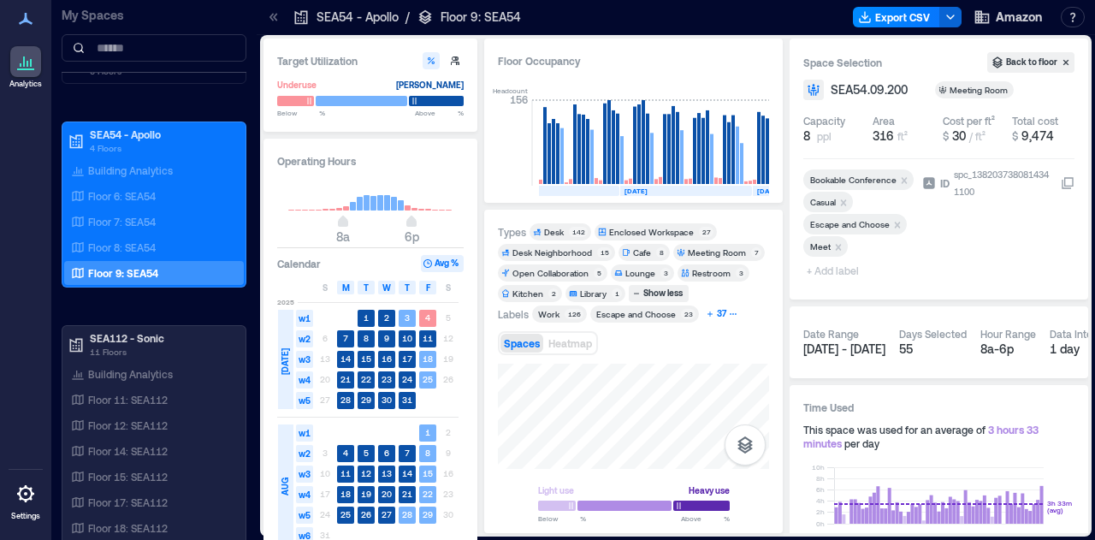
click at [718, 319] on div "37" at bounding box center [721, 313] width 15 height 15
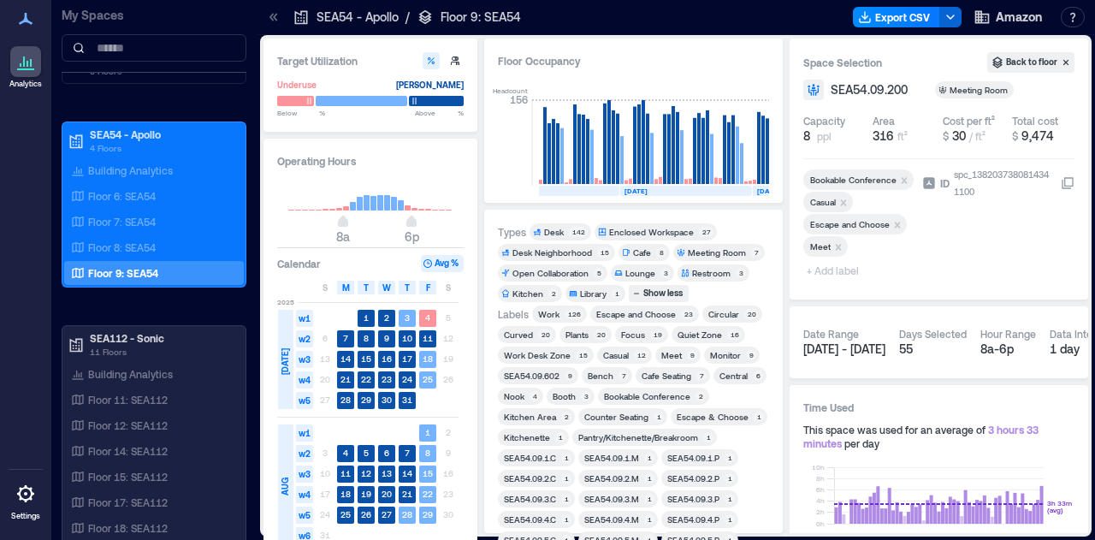
click at [718, 252] on div "Meeting Room" at bounding box center [717, 252] width 58 height 12
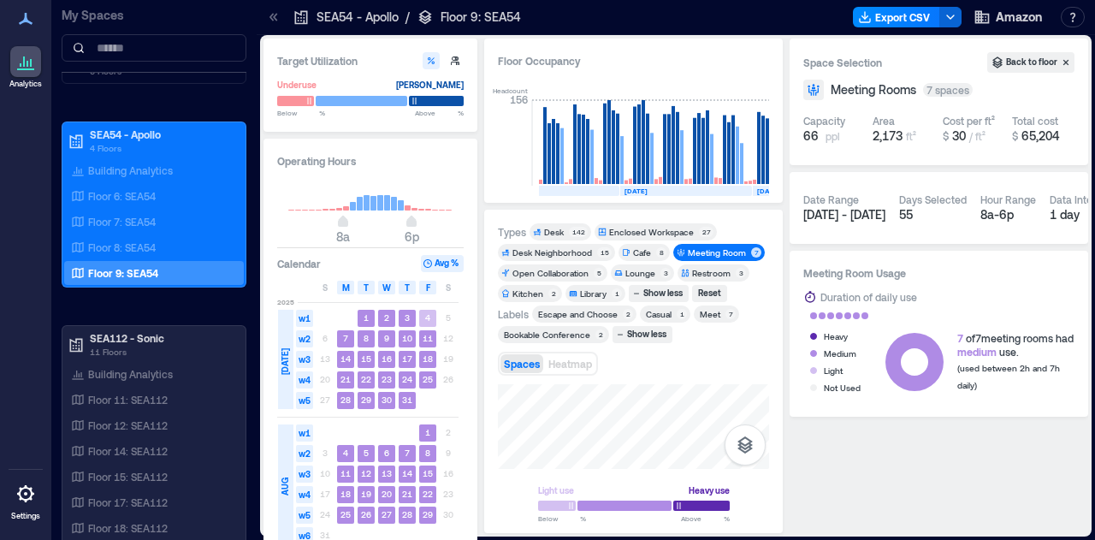
drag, startPoint x: 695, startPoint y: 416, endPoint x: 509, endPoint y: 490, distance: 200.4
click at [615, 244] on div "Types Desk 142 Enclosed Workspace 27 Desk Neighborhood 15 Cafe 8 Meeting Room 7…" at bounding box center [633, 371] width 271 height 297
click at [125, 246] on p "Floor 8: SEA54" at bounding box center [122, 247] width 68 height 14
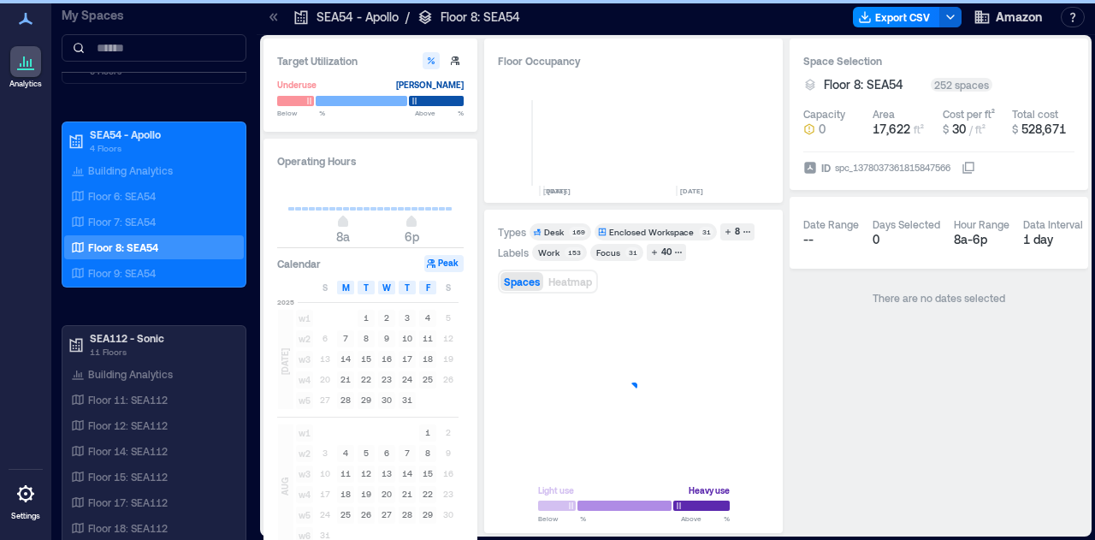
scroll to position [0, 881]
click at [573, 536] on div "Target Utilization Underuse [PERSON_NAME] Below ** % Above ** % Operating Hours…" at bounding box center [675, 285] width 831 height 501
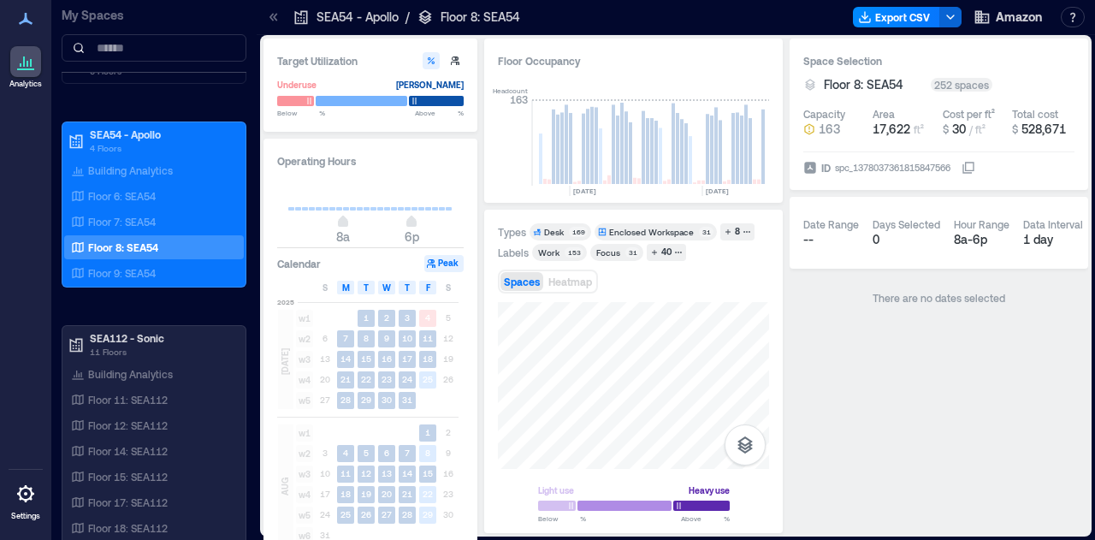
click at [616, 520] on div "Light use Heavy use Below ** % Above ** %" at bounding box center [633, 411] width 271 height 218
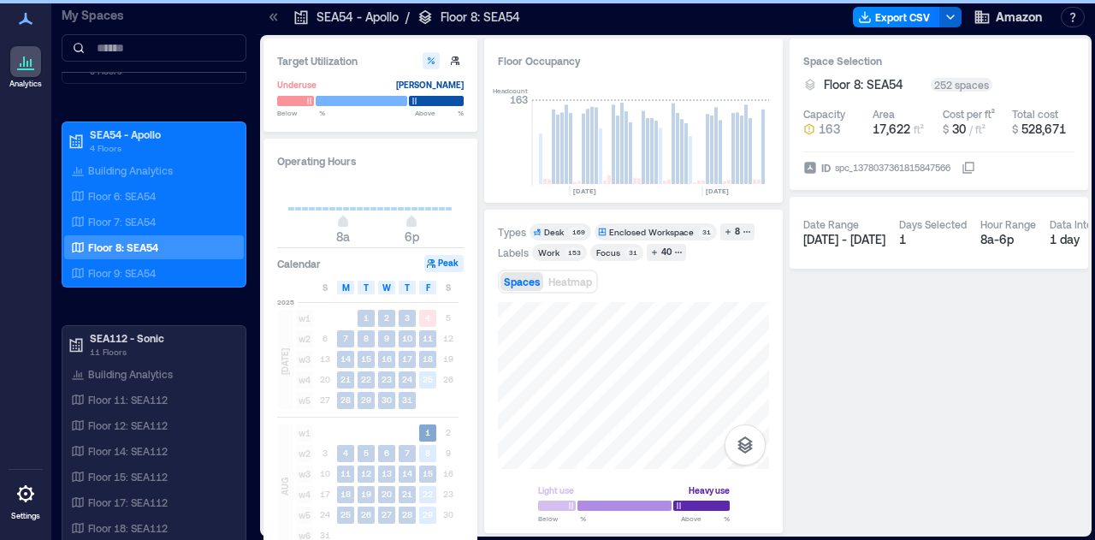
click at [431, 440] on div "Target Utilization Underuse [PERSON_NAME] Below ** % Above ** % Operating Hours…" at bounding box center [675, 285] width 824 height 494
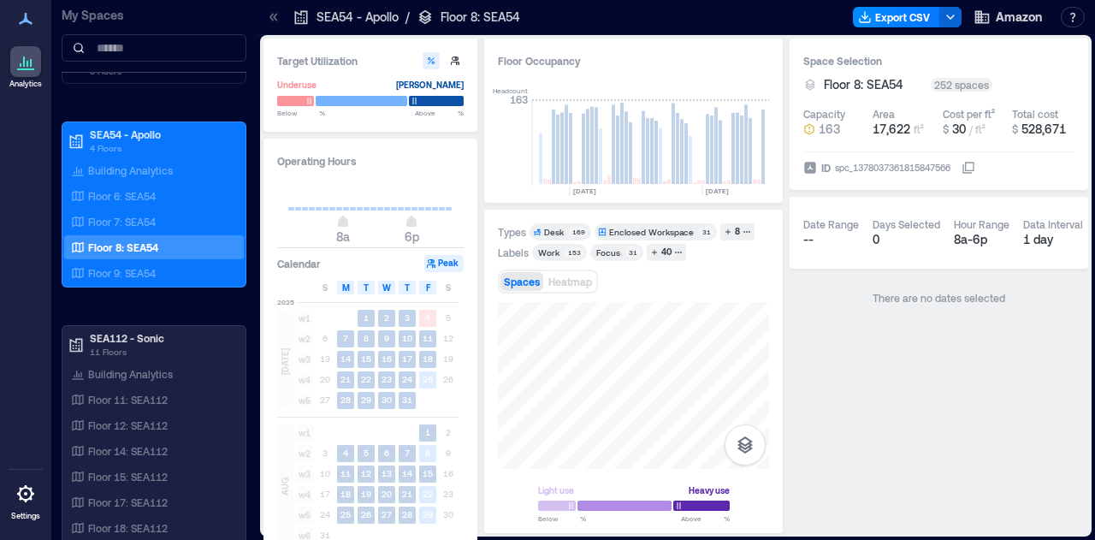
click at [1094, 186] on div "Target Utilization Underuse [PERSON_NAME] Below ** % Above ** % Operating Hours…" at bounding box center [676, 287] width 838 height 505
click at [298, 331] on div "Target Utilization Underuse [PERSON_NAME] Below ** % Above ** % Operating Hours…" at bounding box center [675, 285] width 824 height 494
click at [115, 221] on p "Floor 7: SEA54" at bounding box center [122, 222] width 68 height 14
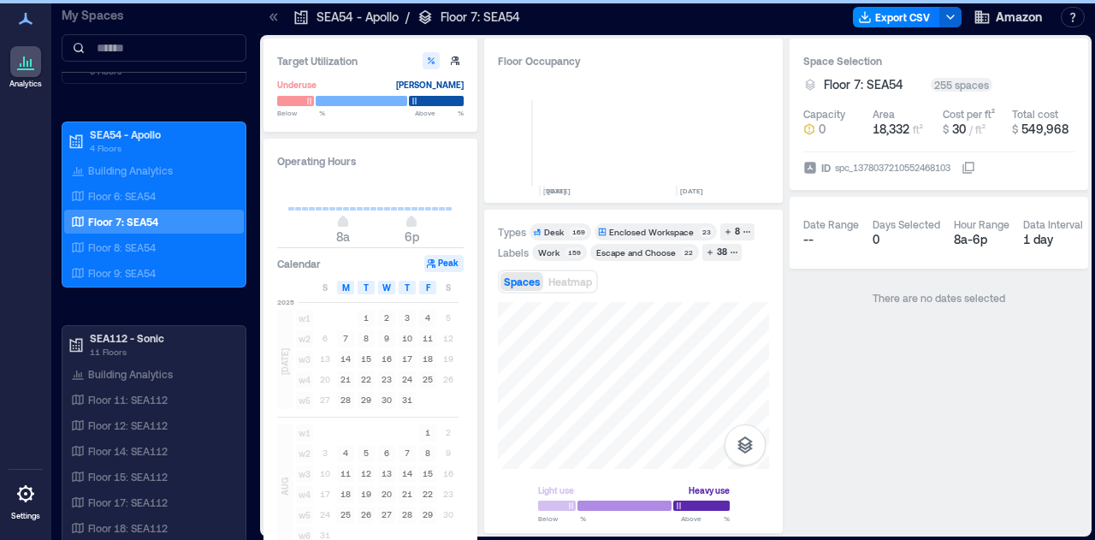
scroll to position [0, 881]
click at [571, 473] on div "Light use Heavy use Below ** % Above ** %" at bounding box center [633, 411] width 271 height 218
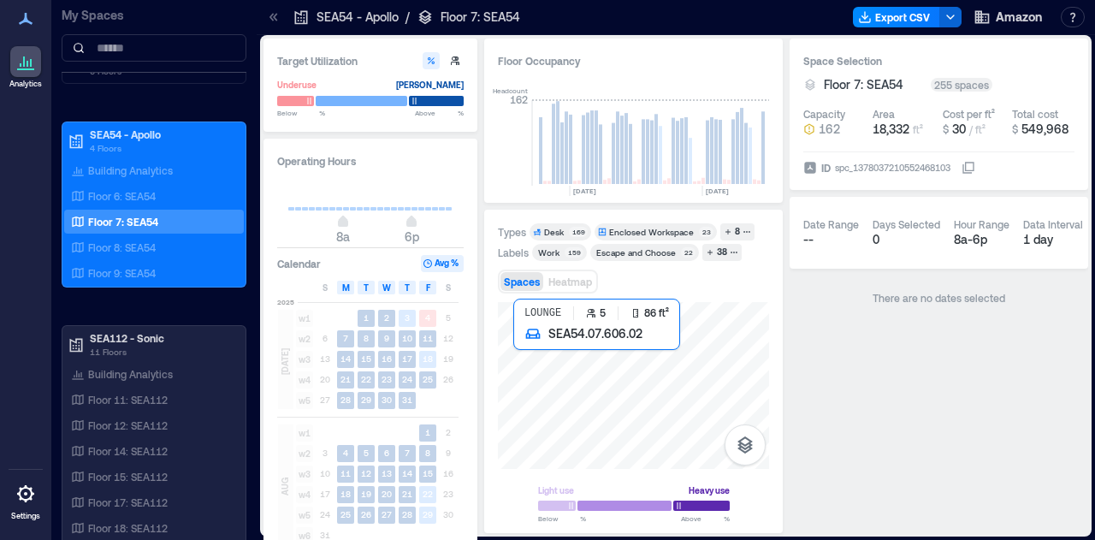
click at [547, 365] on div at bounding box center [633, 385] width 271 height 167
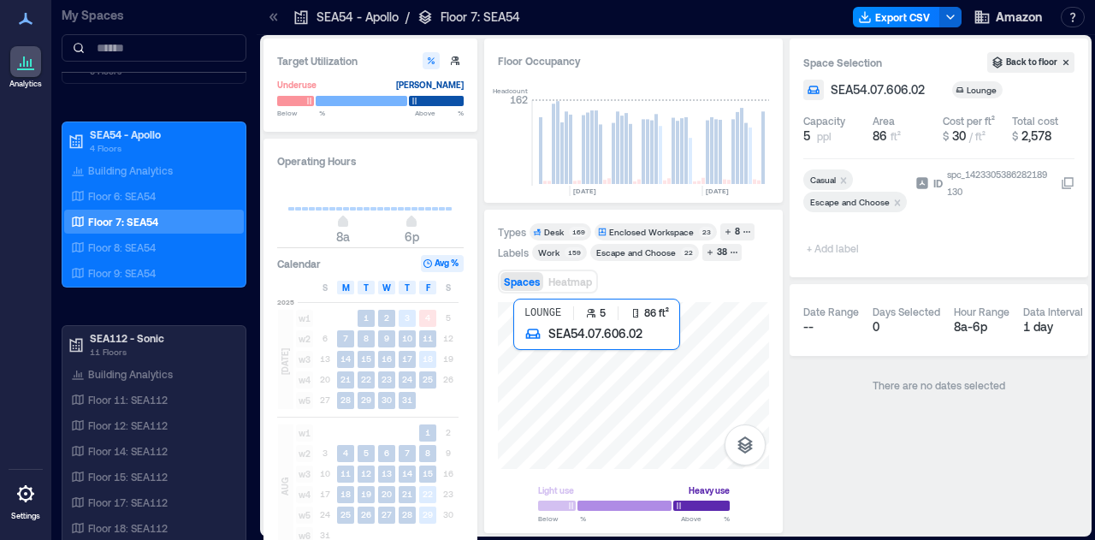
click at [547, 371] on div at bounding box center [633, 385] width 271 height 167
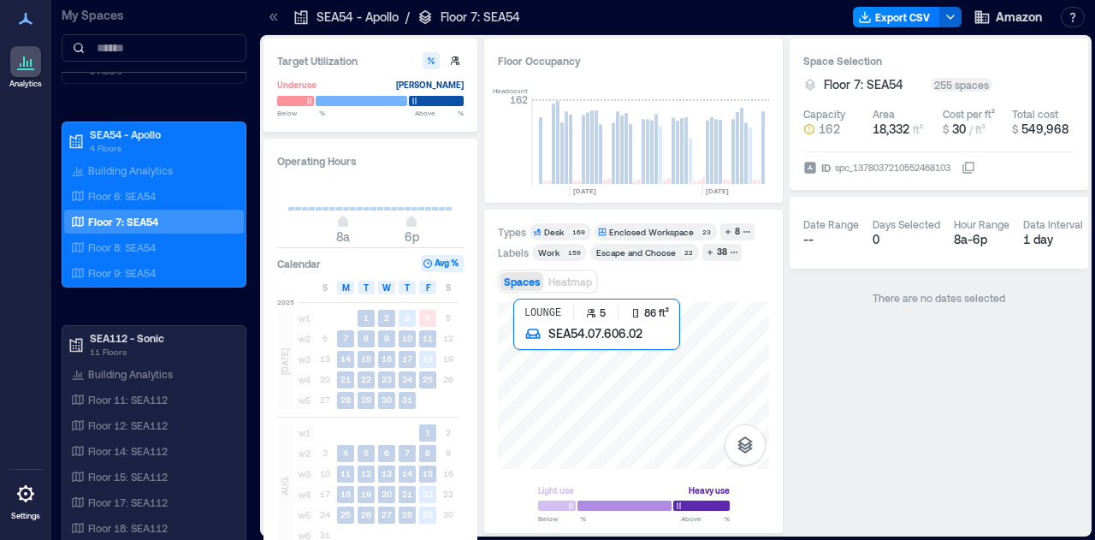
click at [554, 358] on div at bounding box center [633, 385] width 271 height 167
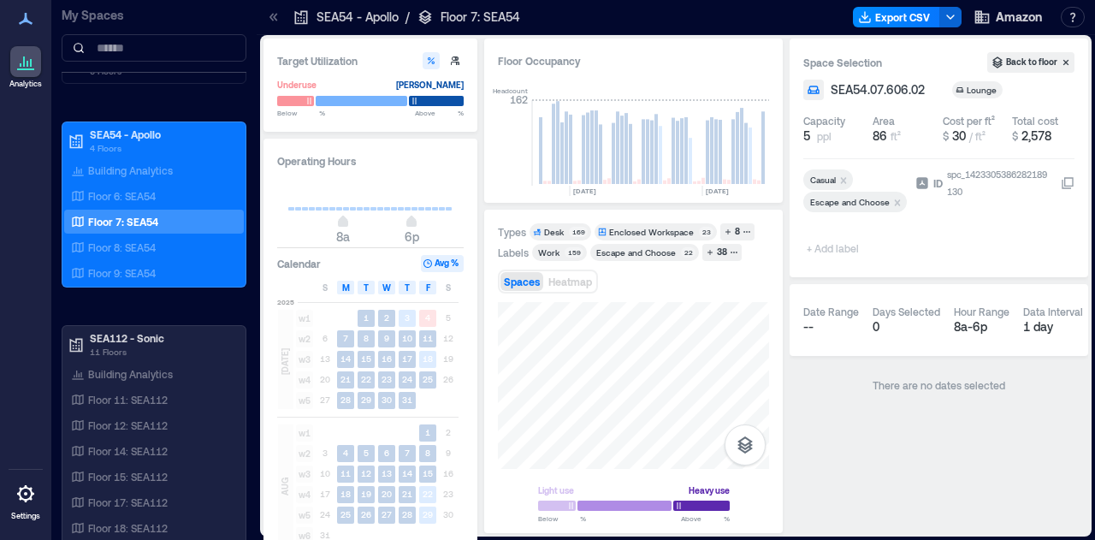
drag, startPoint x: 971, startPoint y: 444, endPoint x: 1013, endPoint y: 576, distance: 138.8
click at [1013, 539] on html "Analytics Settings My Spaces AUS20 - Austin 1 Floor LHR16 - [GEOGRAPHIC_DATA] 1…" at bounding box center [547, 270] width 1095 height 540
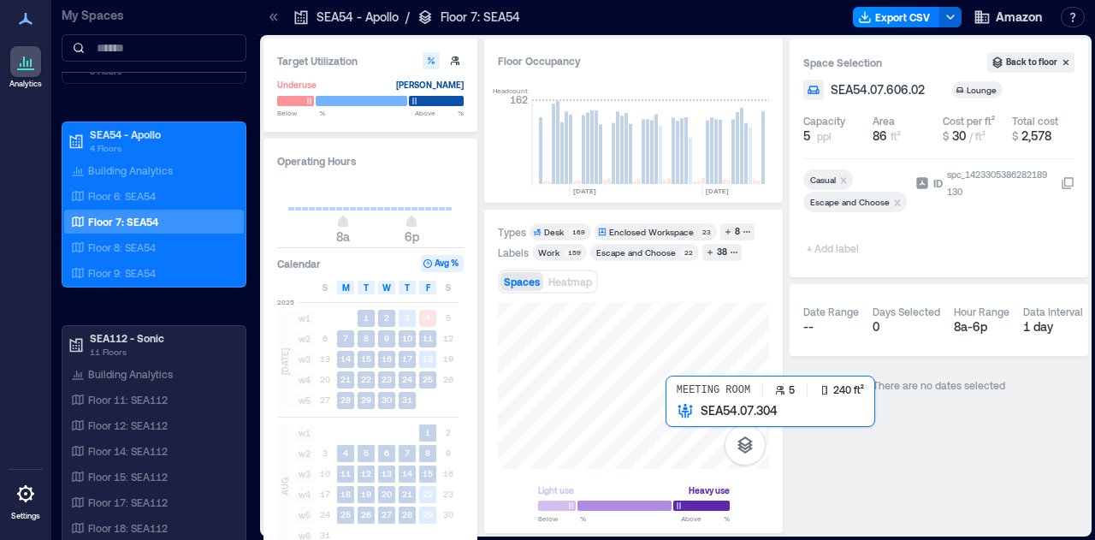
click at [701, 435] on div at bounding box center [633, 385] width 271 height 167
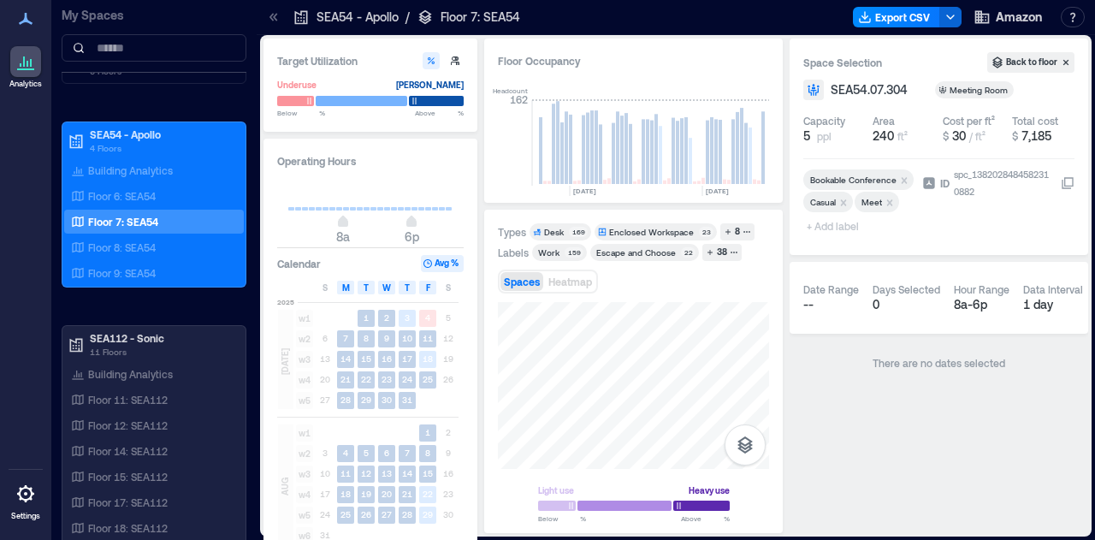
click at [542, 245] on div "Types Desk 169 Enclosed Workspace 23 8 Labels Work 159 Escape and Choose 22 38 …" at bounding box center [633, 371] width 271 height 297
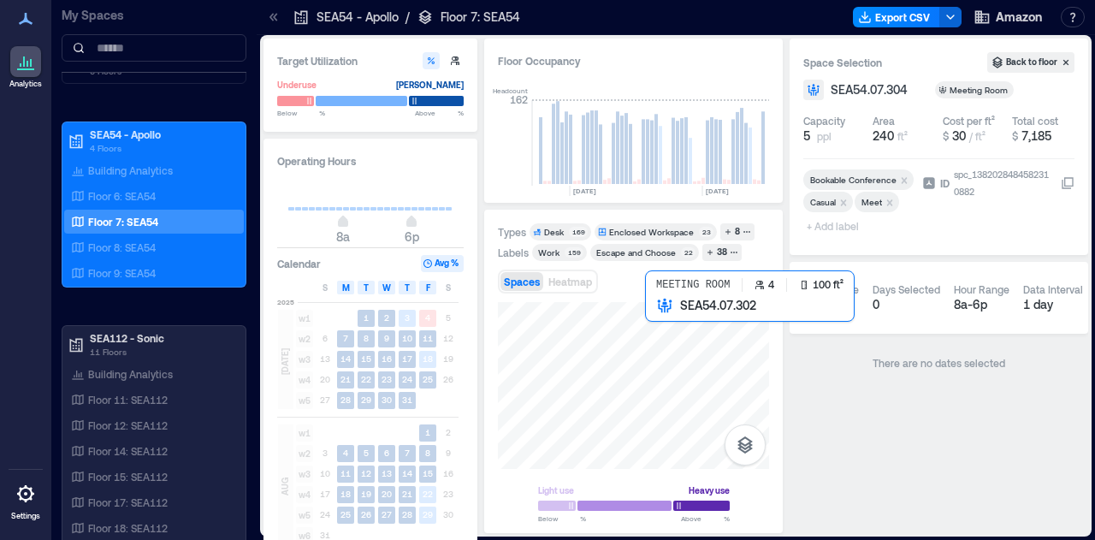
click at [686, 329] on div at bounding box center [633, 385] width 271 height 167
